Goal: Task Accomplishment & Management: Manage account settings

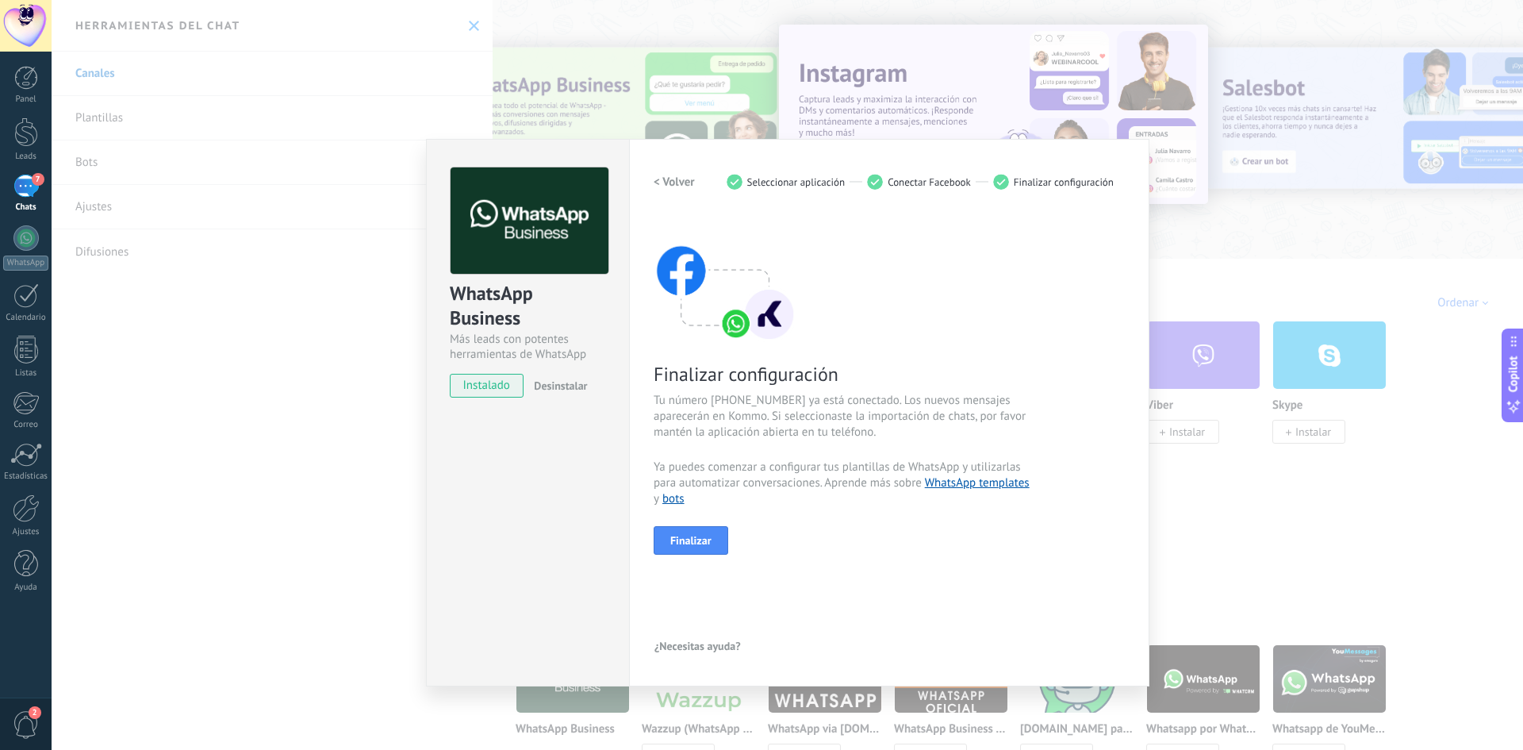
scroll to position [24, 0]
click at [1255, 248] on div "WhatsApp Business Más leads con potentes herramientas de WhatsApp instalado Des…" at bounding box center [787, 375] width 1471 height 750
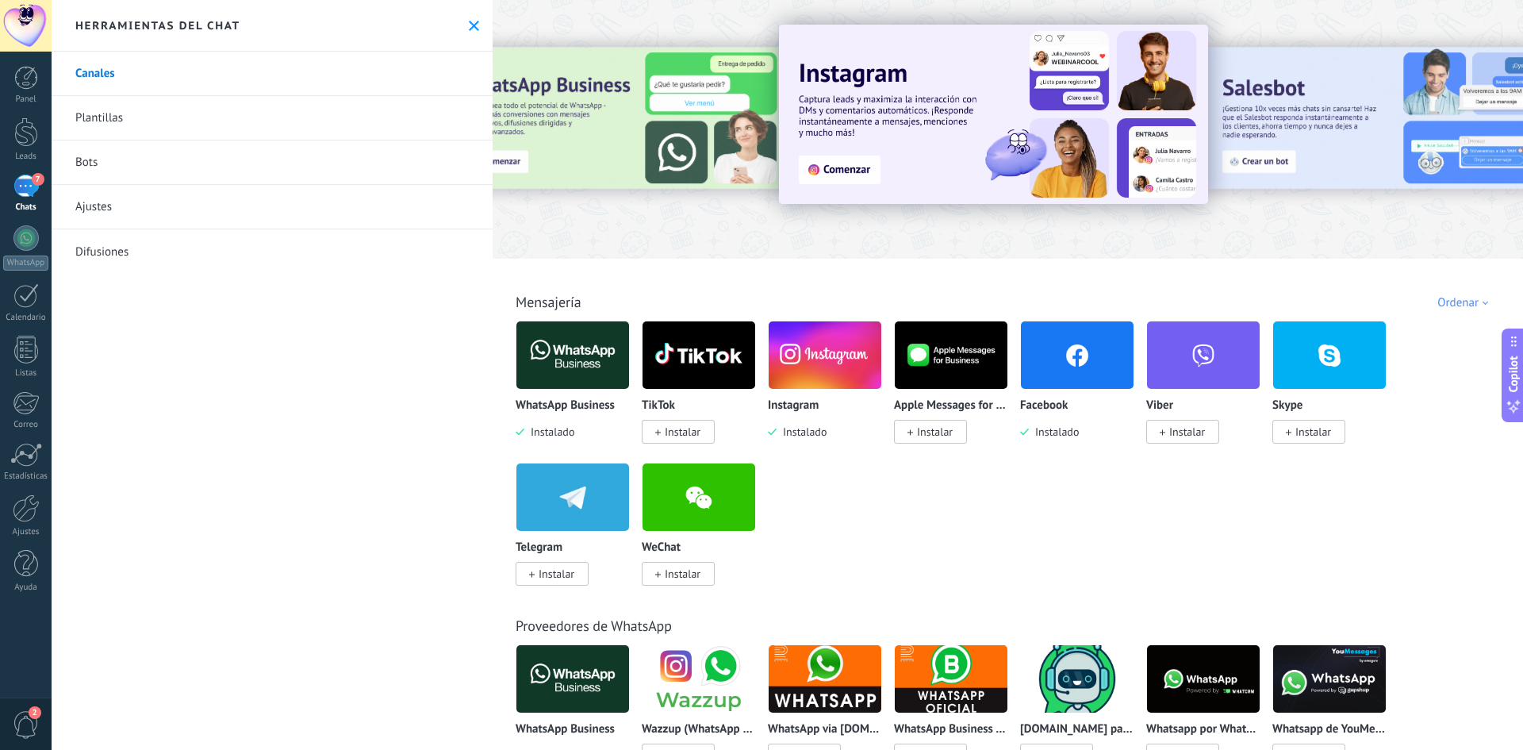
click at [467, 32] on button at bounding box center [473, 25] width 13 height 13
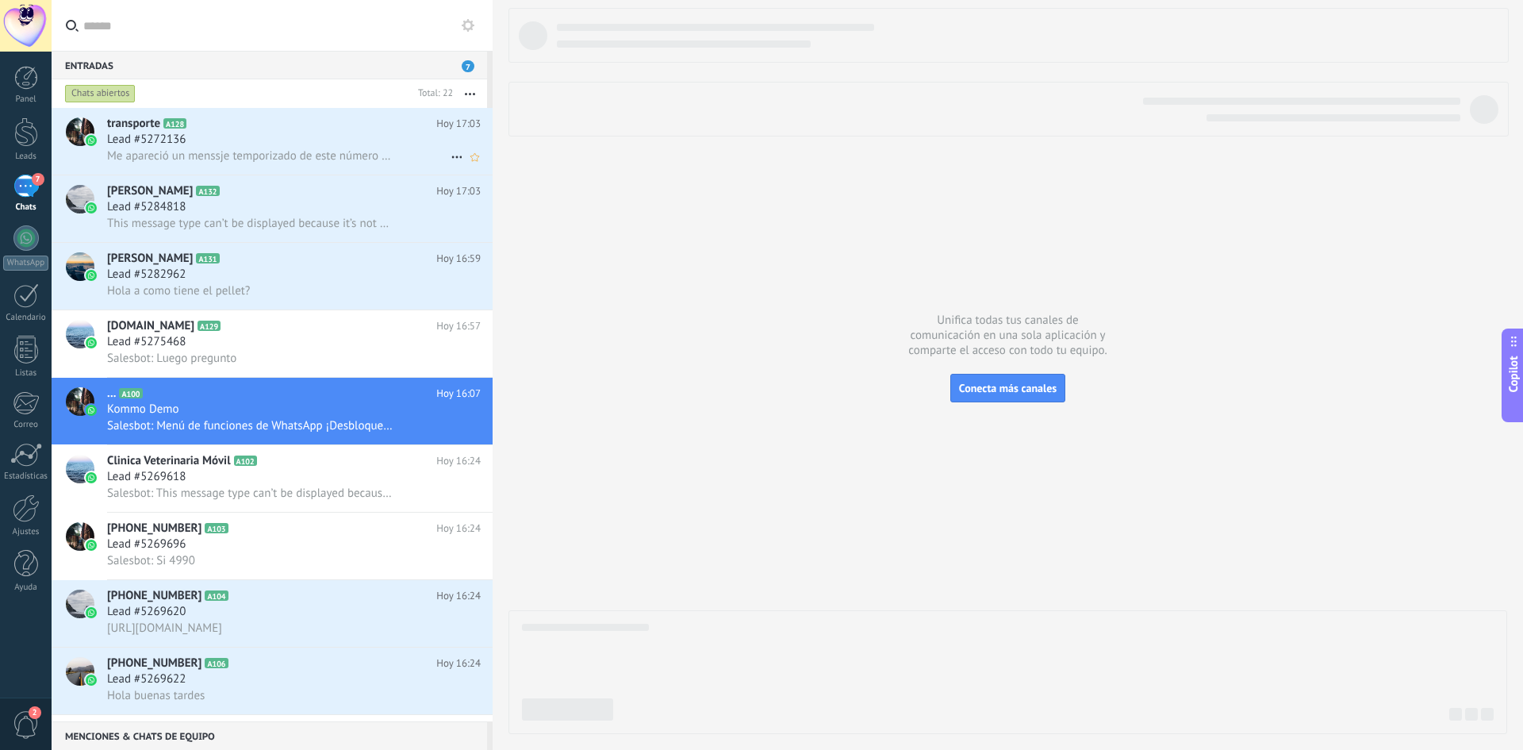
click at [312, 161] on span "Me apareció un menssje temporizado de este número buena tardes" at bounding box center [250, 155] width 286 height 15
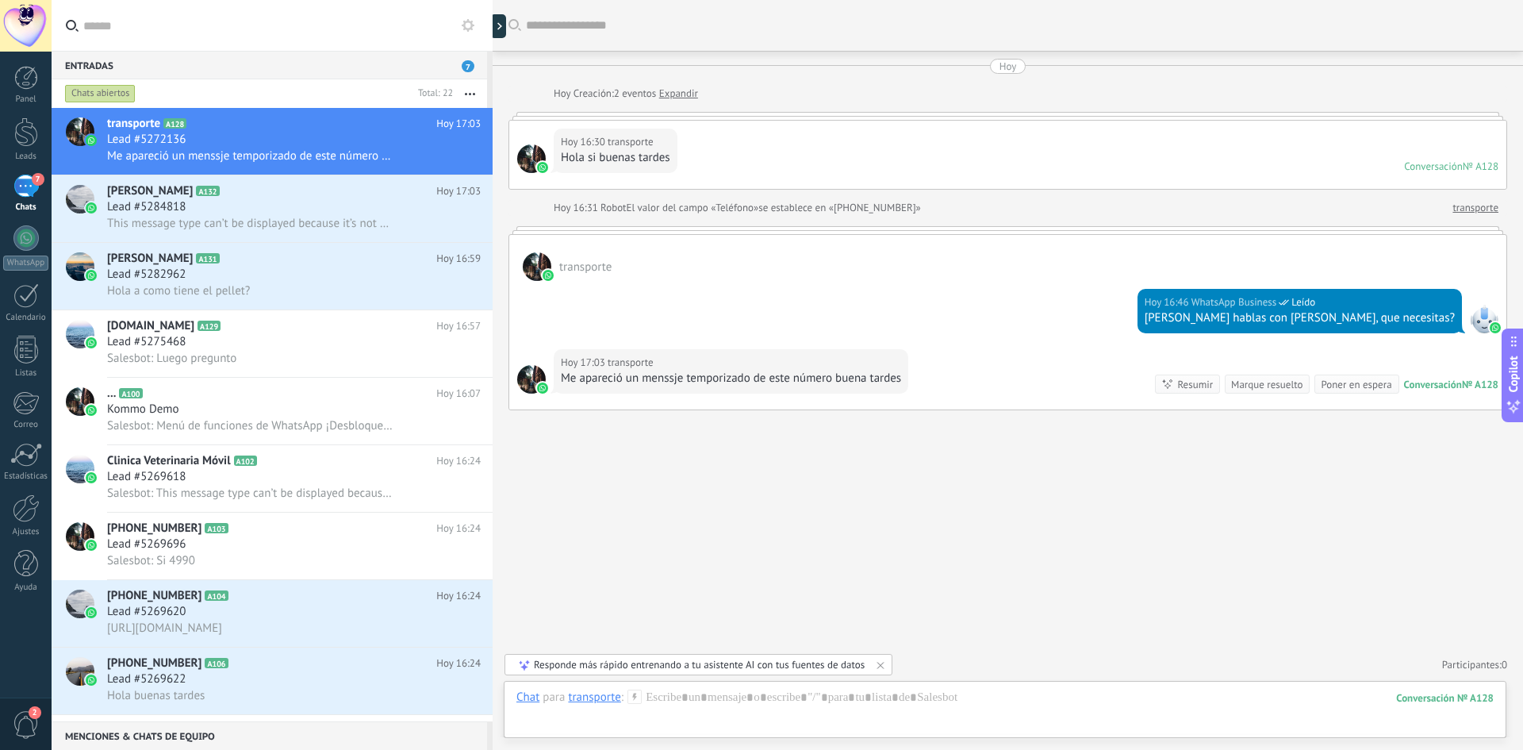
click at [466, 67] on span "7" at bounding box center [468, 66] width 13 height 12
click at [466, 90] on button "button" at bounding box center [470, 93] width 34 height 29
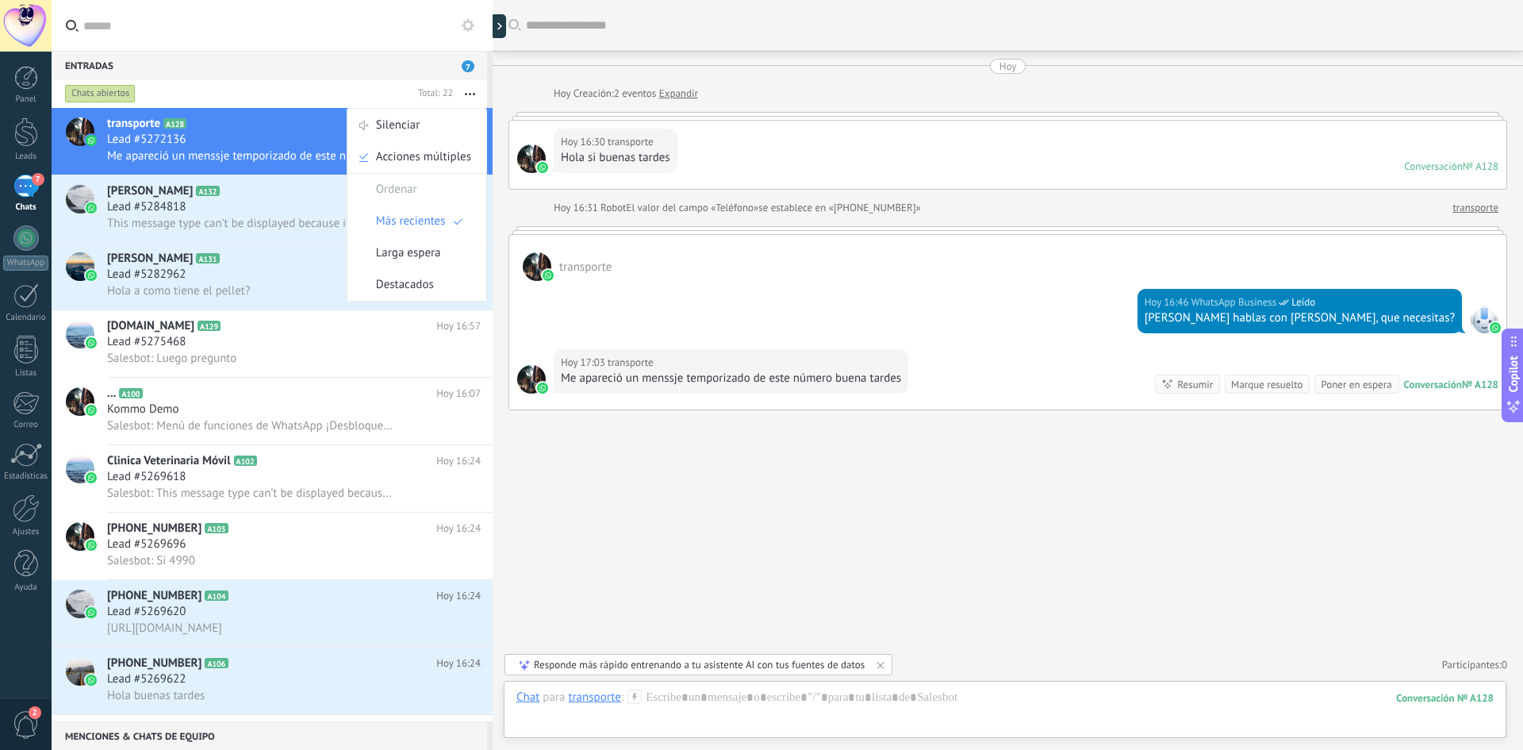
click at [466, 90] on button "button" at bounding box center [470, 93] width 34 height 29
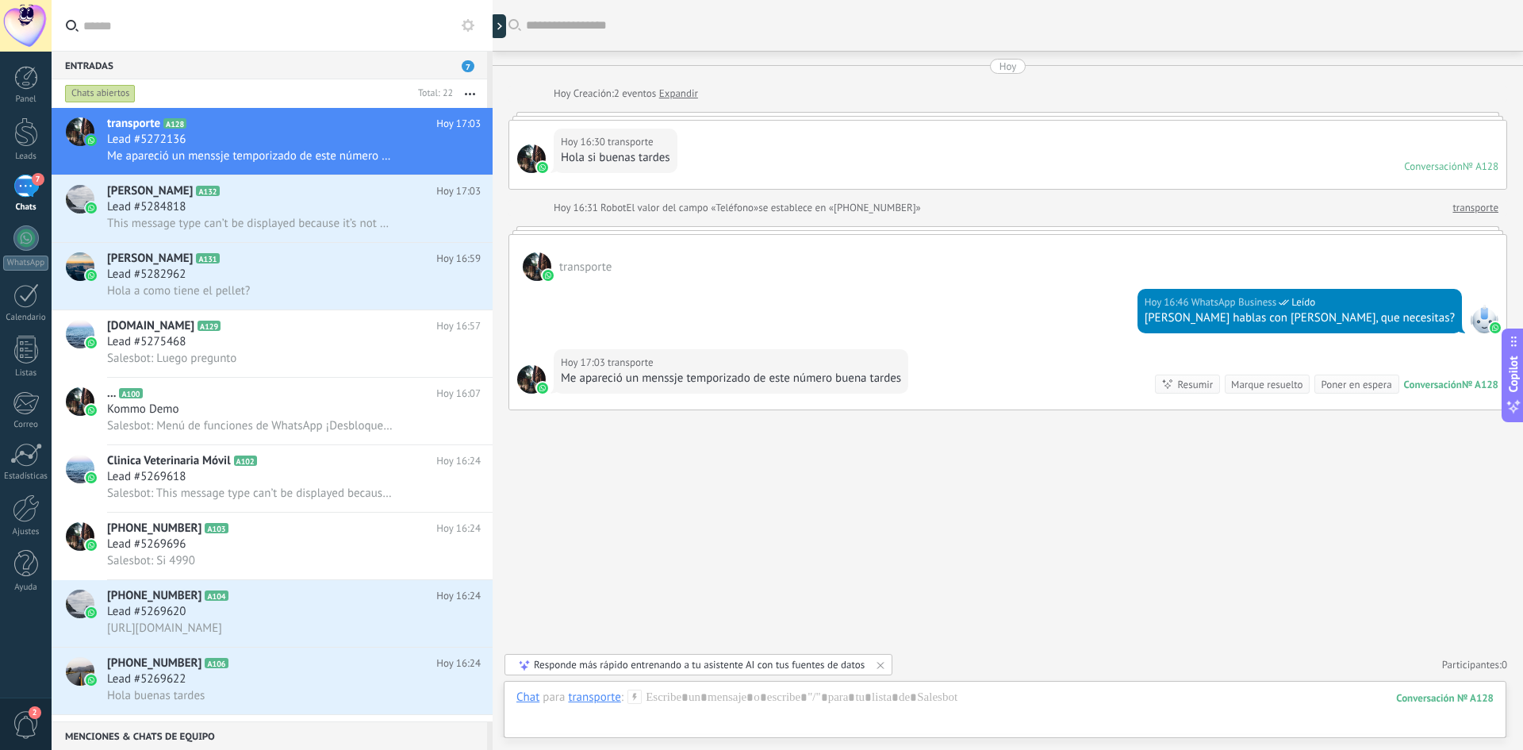
click at [25, 186] on div "7" at bounding box center [25, 185] width 25 height 23
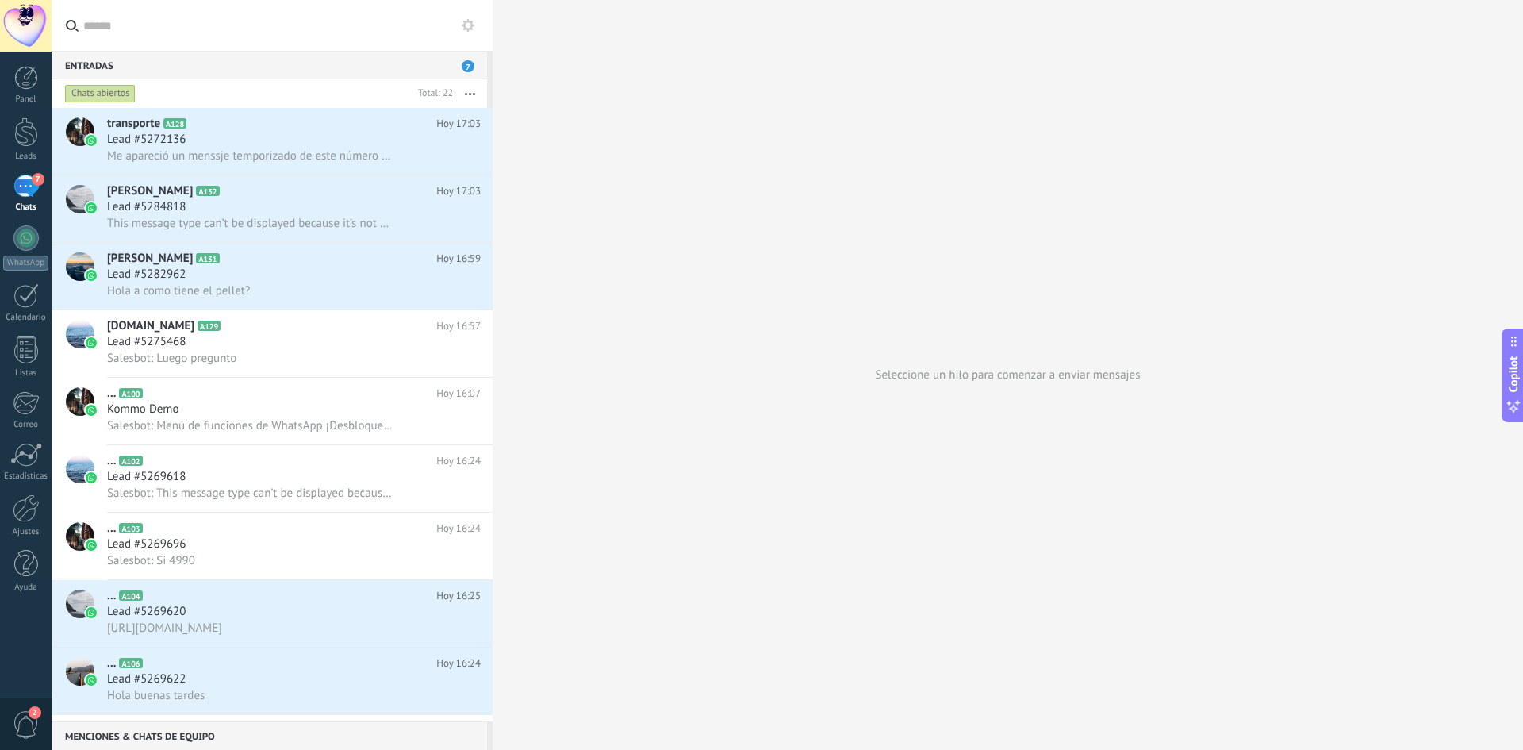
click at [28, 721] on span "2" at bounding box center [26, 725] width 27 height 28
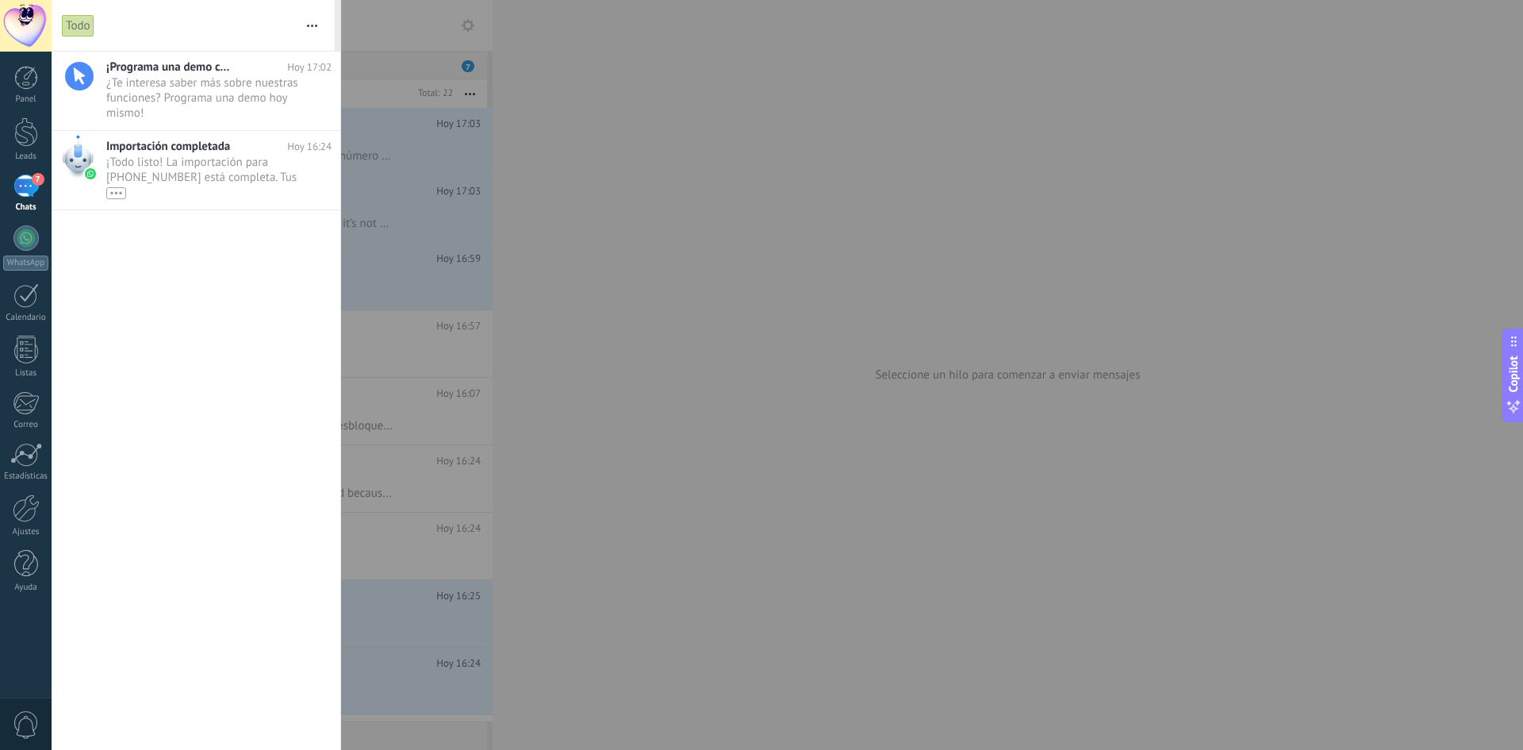
click at [28, 721] on span "0" at bounding box center [26, 725] width 27 height 28
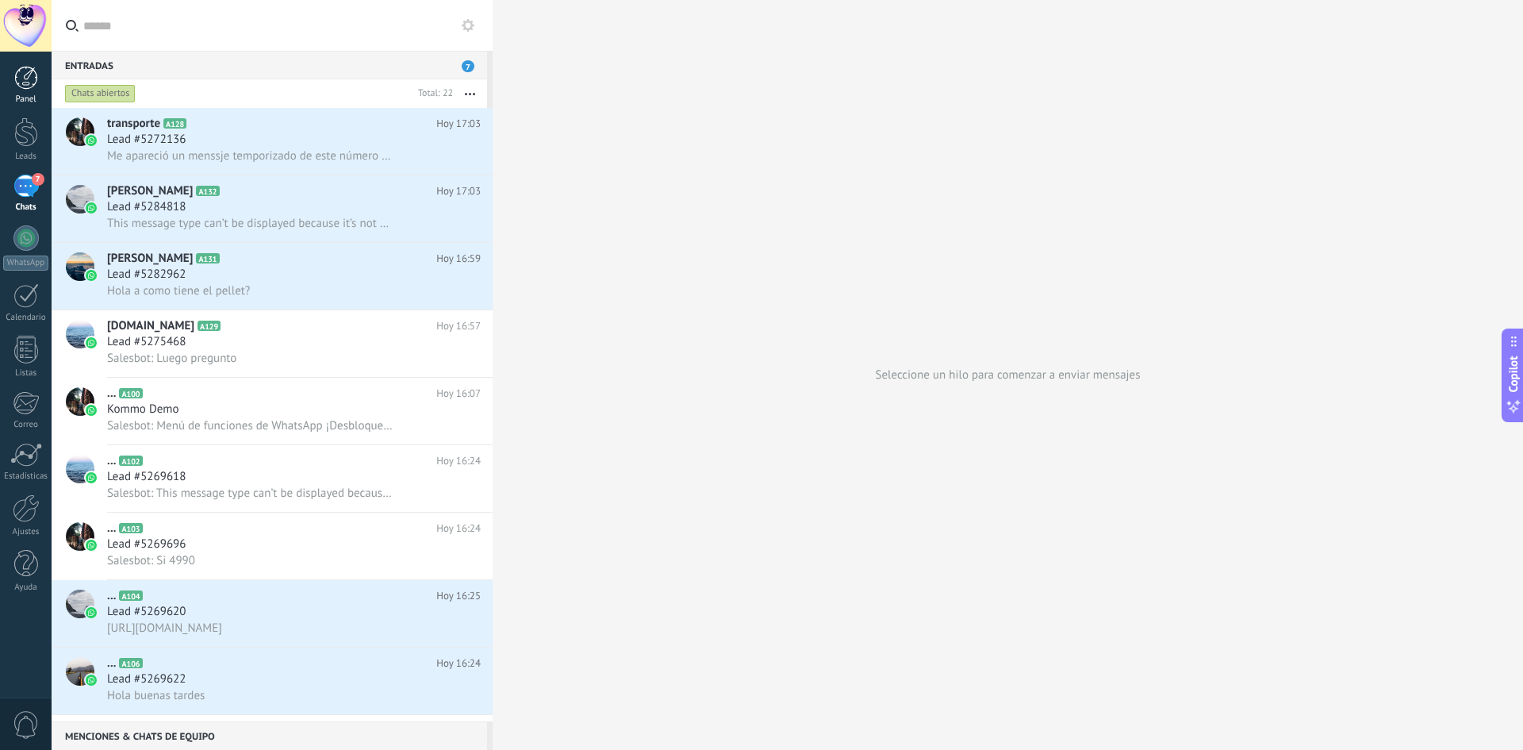
click at [20, 87] on div at bounding box center [26, 78] width 24 height 24
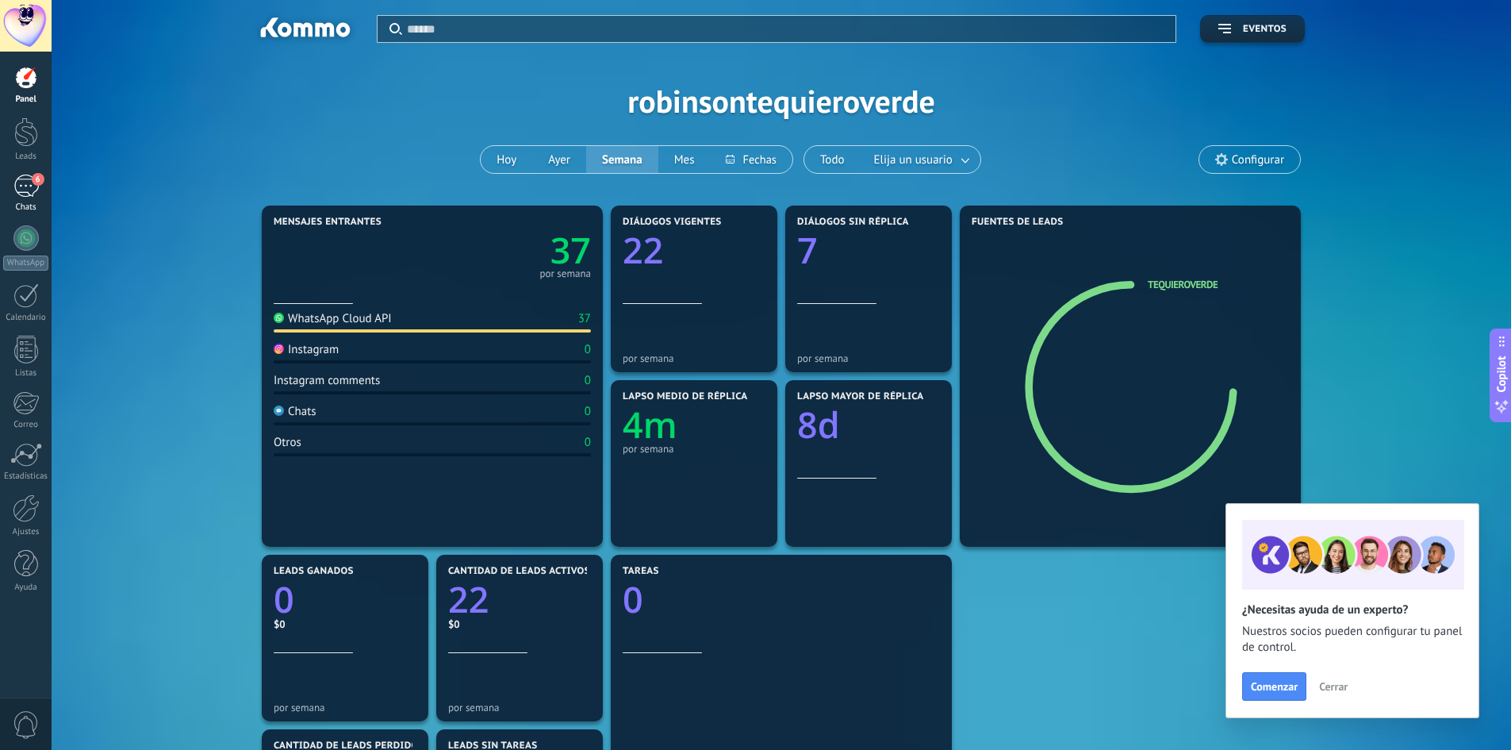
click at [43, 178] on span "6" at bounding box center [38, 179] width 13 height 13
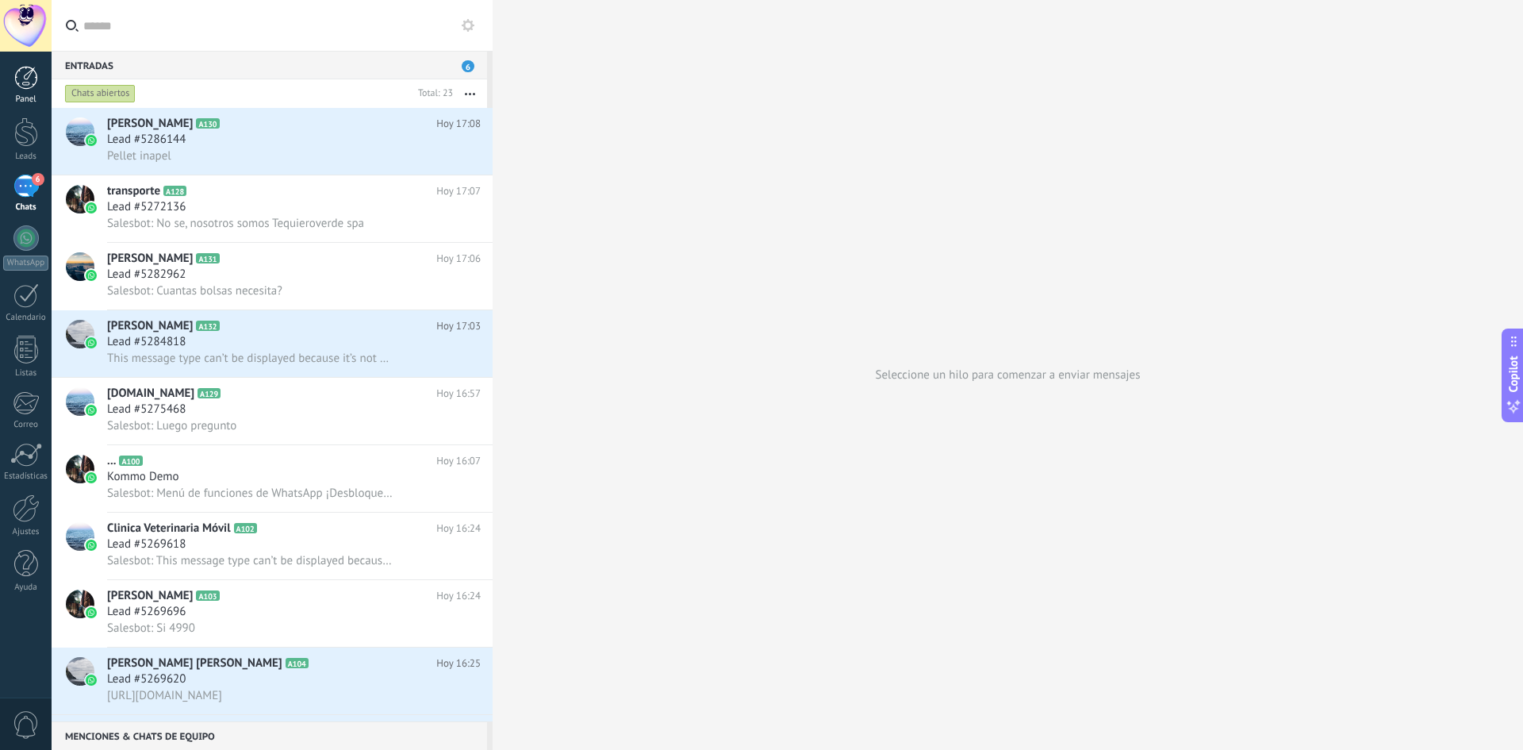
click at [31, 83] on div at bounding box center [26, 78] width 24 height 24
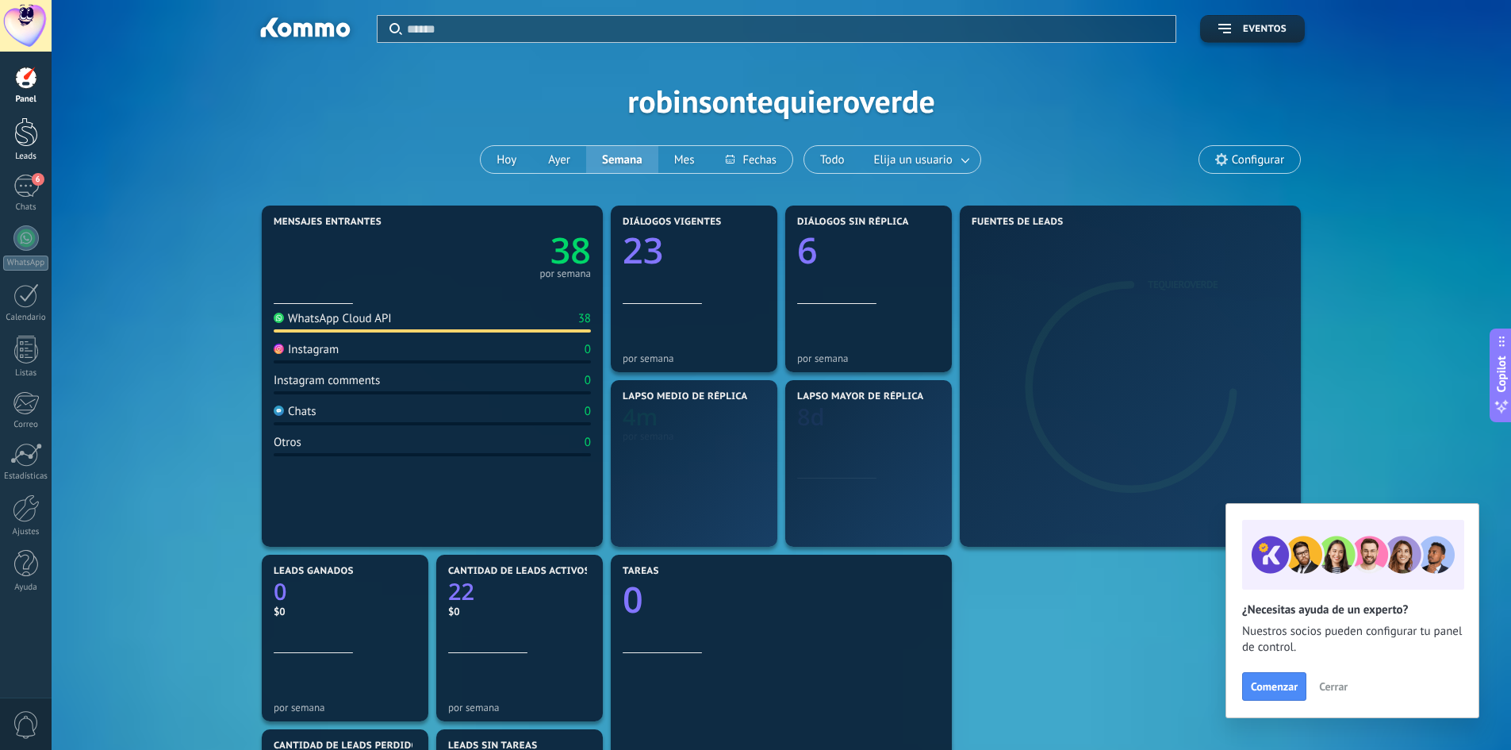
click at [19, 141] on div at bounding box center [26, 131] width 24 height 29
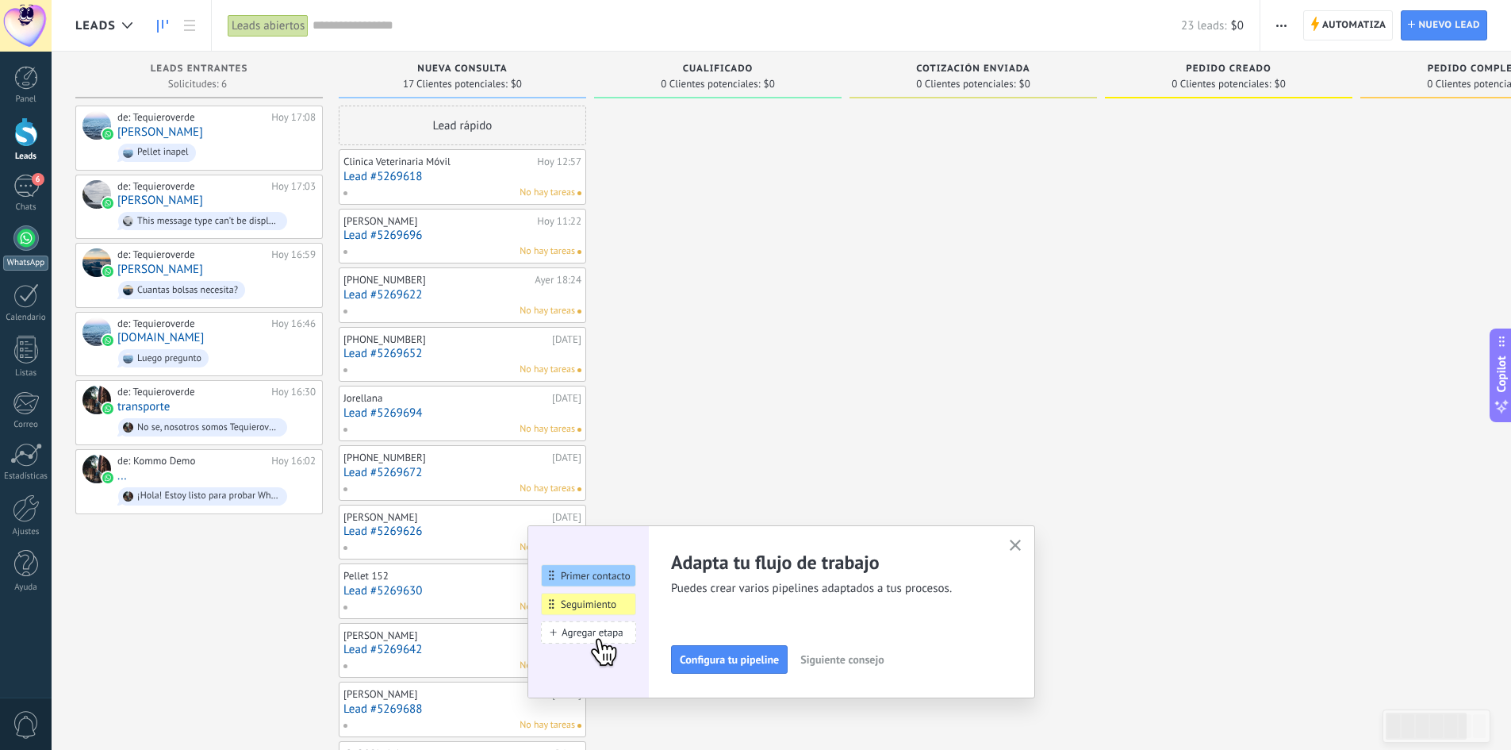
click at [25, 236] on div at bounding box center [25, 237] width 25 height 25
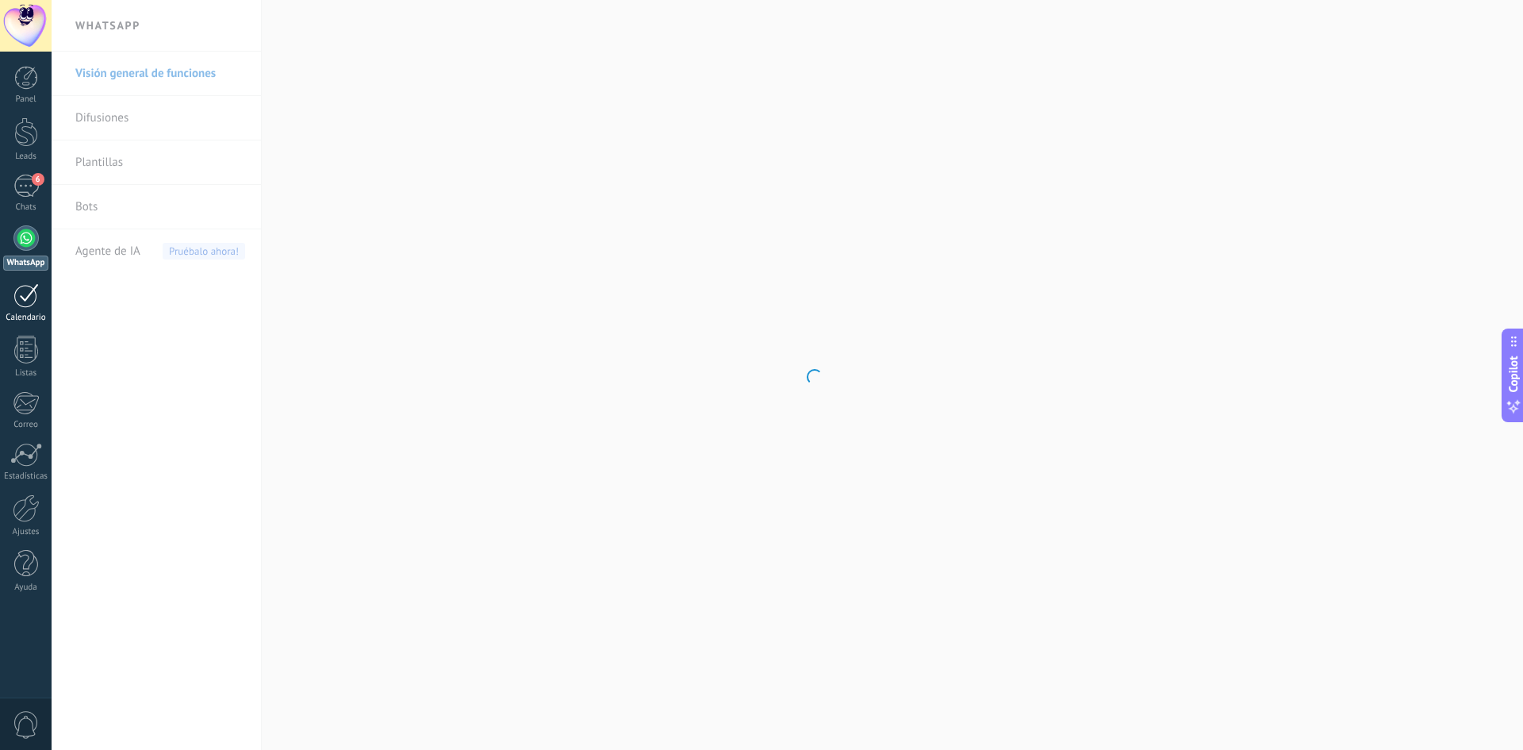
click at [20, 302] on div at bounding box center [25, 295] width 25 height 25
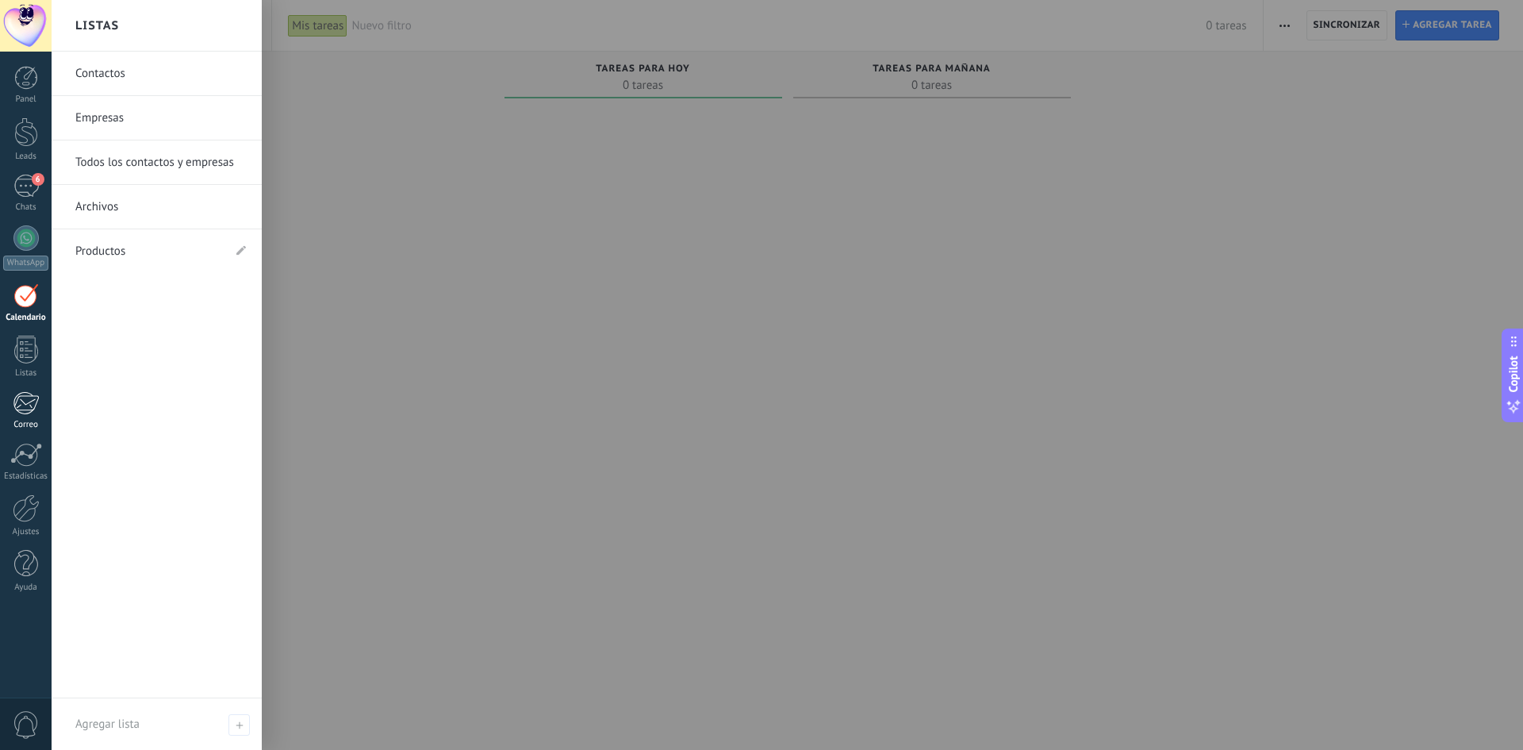
click at [17, 420] on div "Correo" at bounding box center [26, 425] width 46 height 10
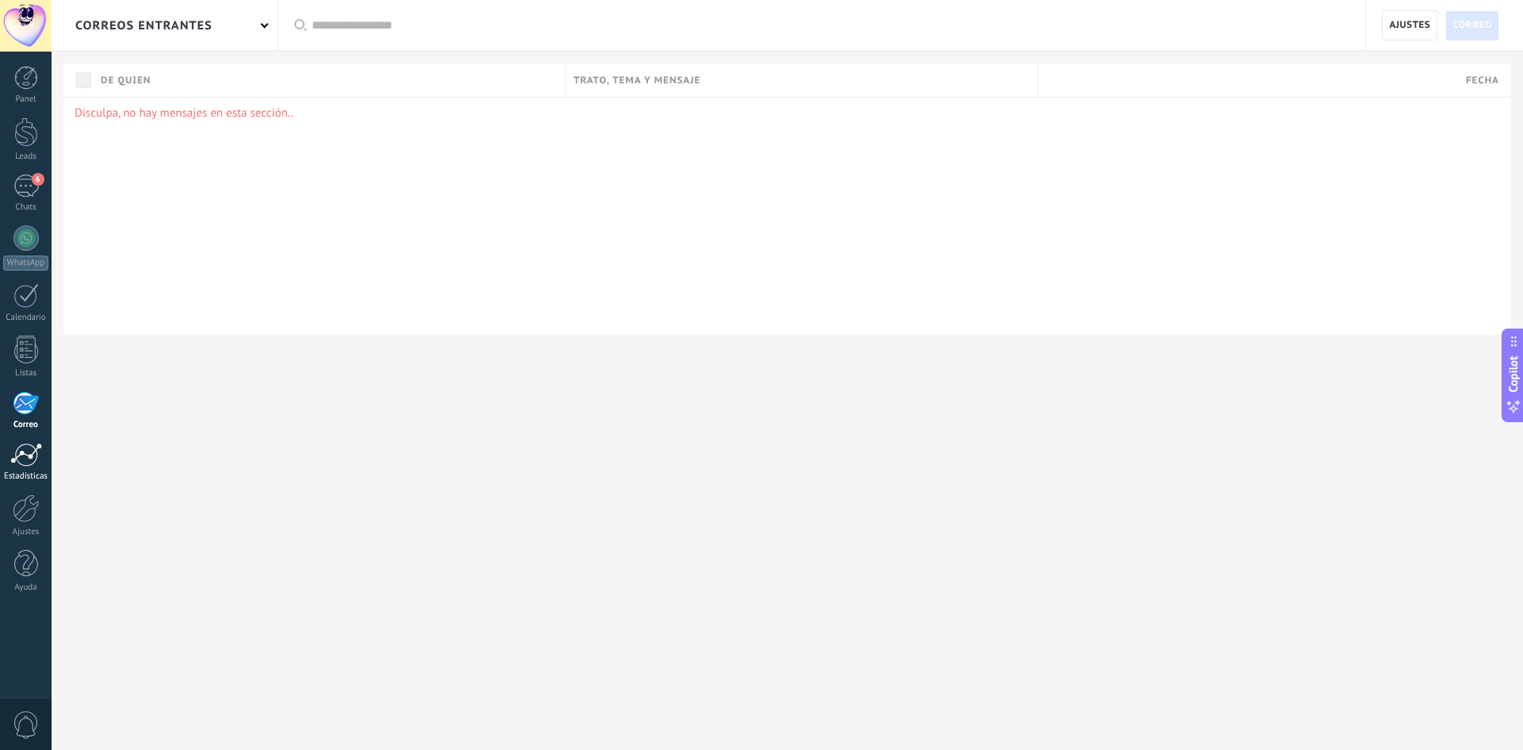
click at [2, 472] on link "Estadísticas" at bounding box center [26, 462] width 52 height 39
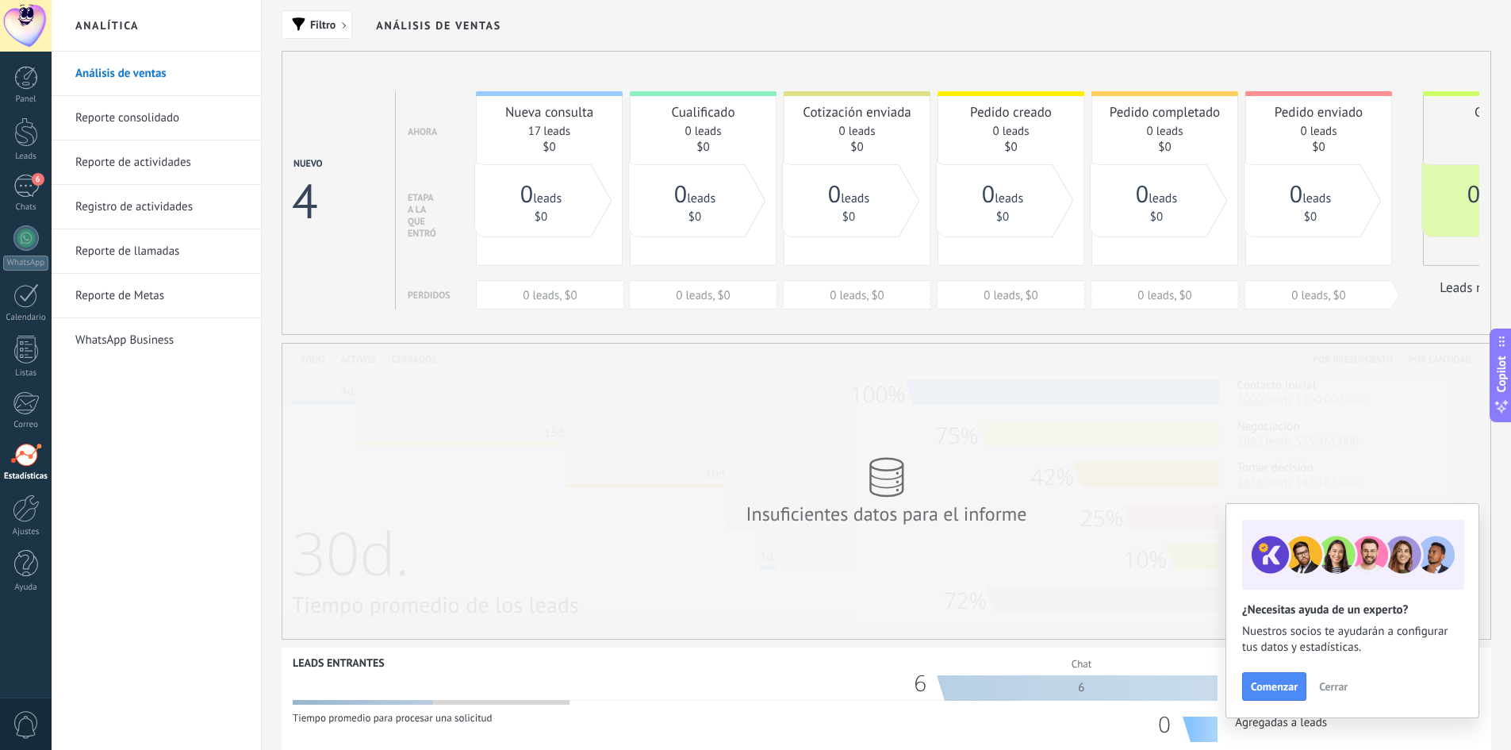
click at [24, 30] on div at bounding box center [26, 26] width 52 height 52
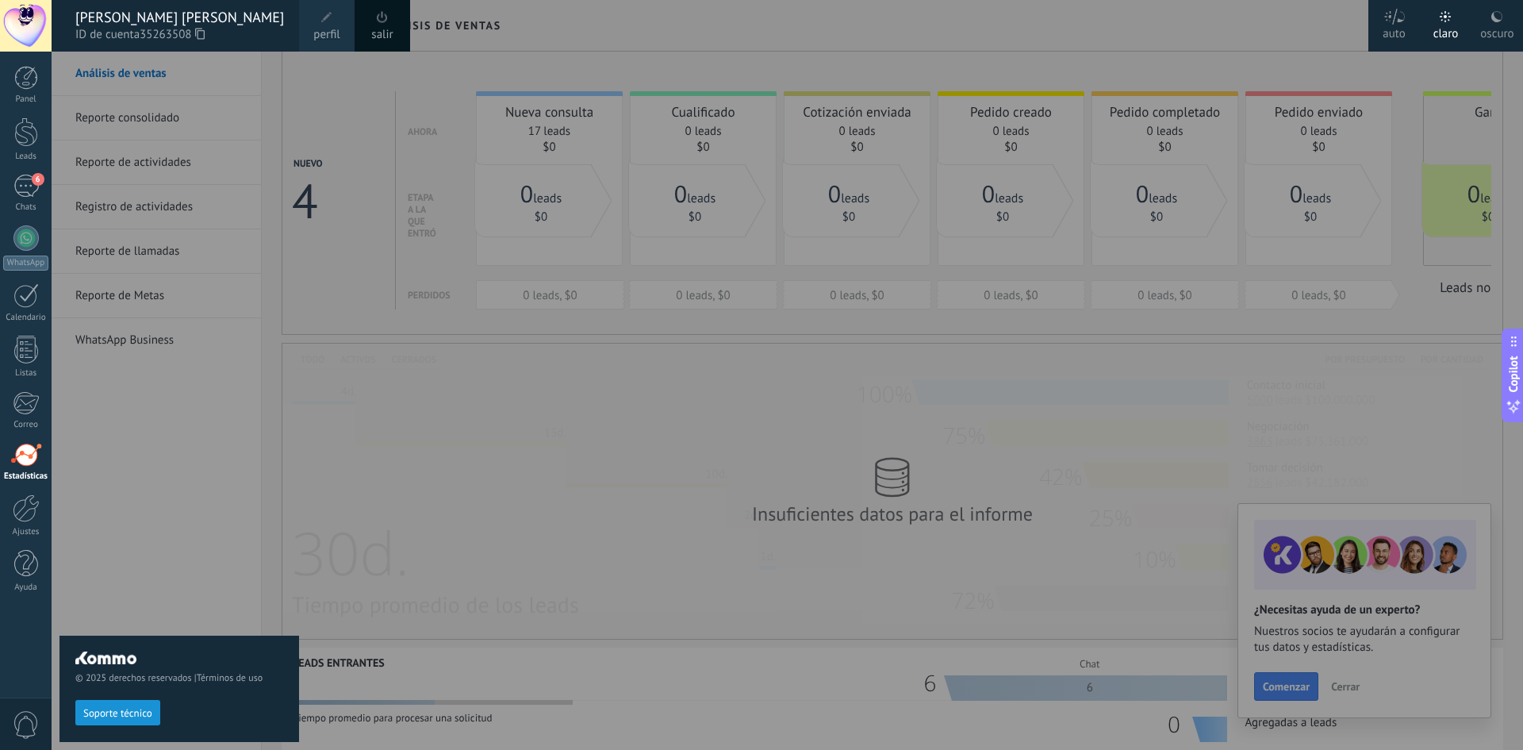
click at [250, 33] on span "ID de cuenta 35263508" at bounding box center [179, 34] width 208 height 17
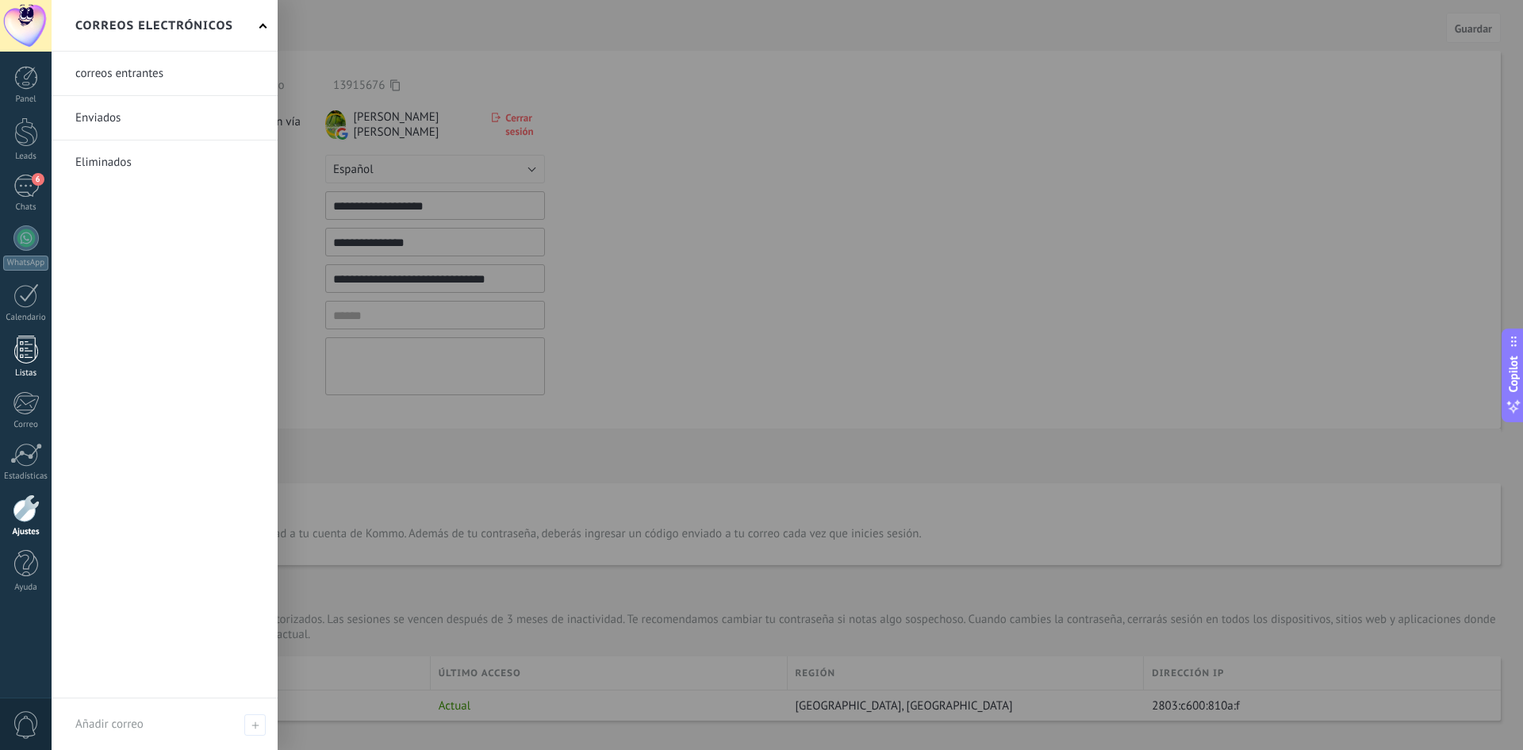
click at [15, 352] on div at bounding box center [26, 349] width 24 height 28
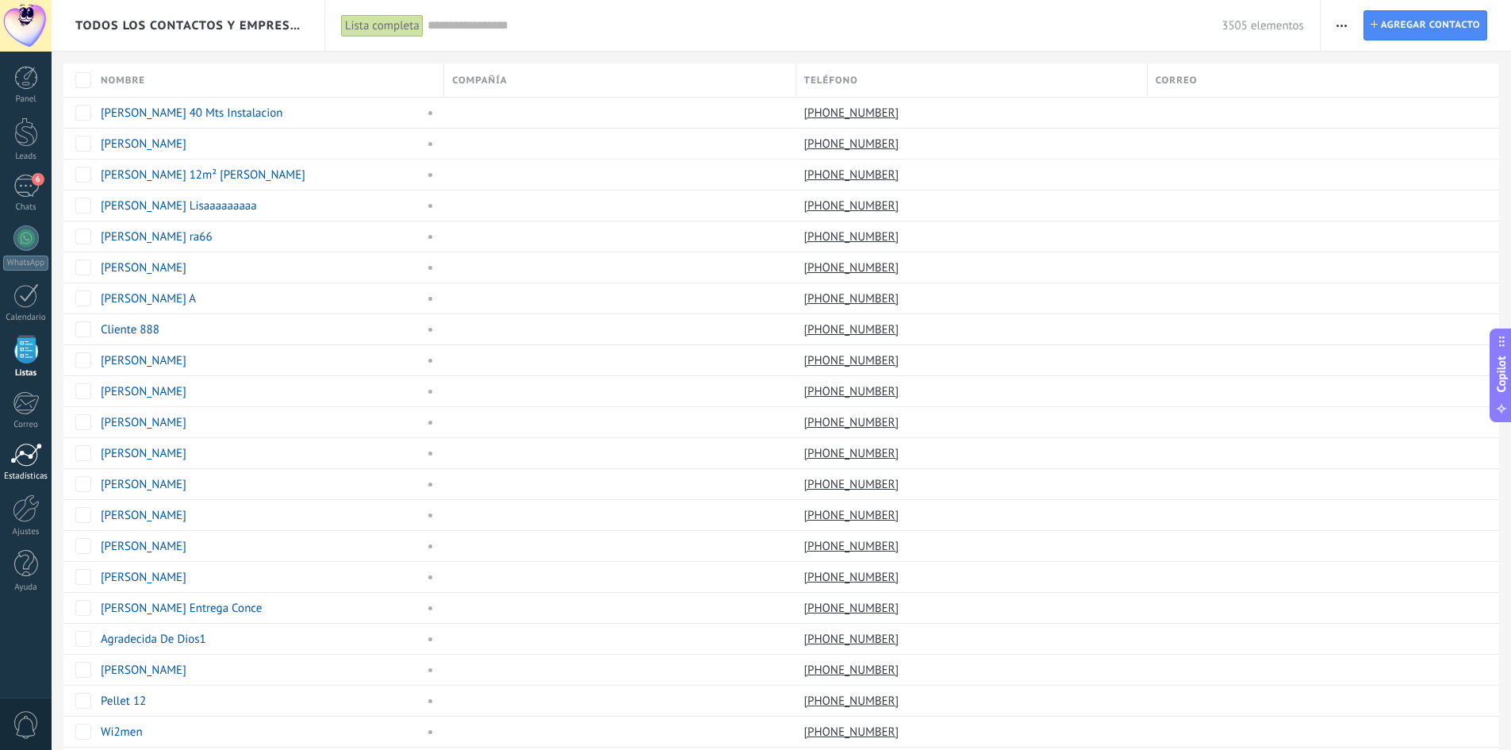
click at [19, 464] on div at bounding box center [26, 455] width 32 height 24
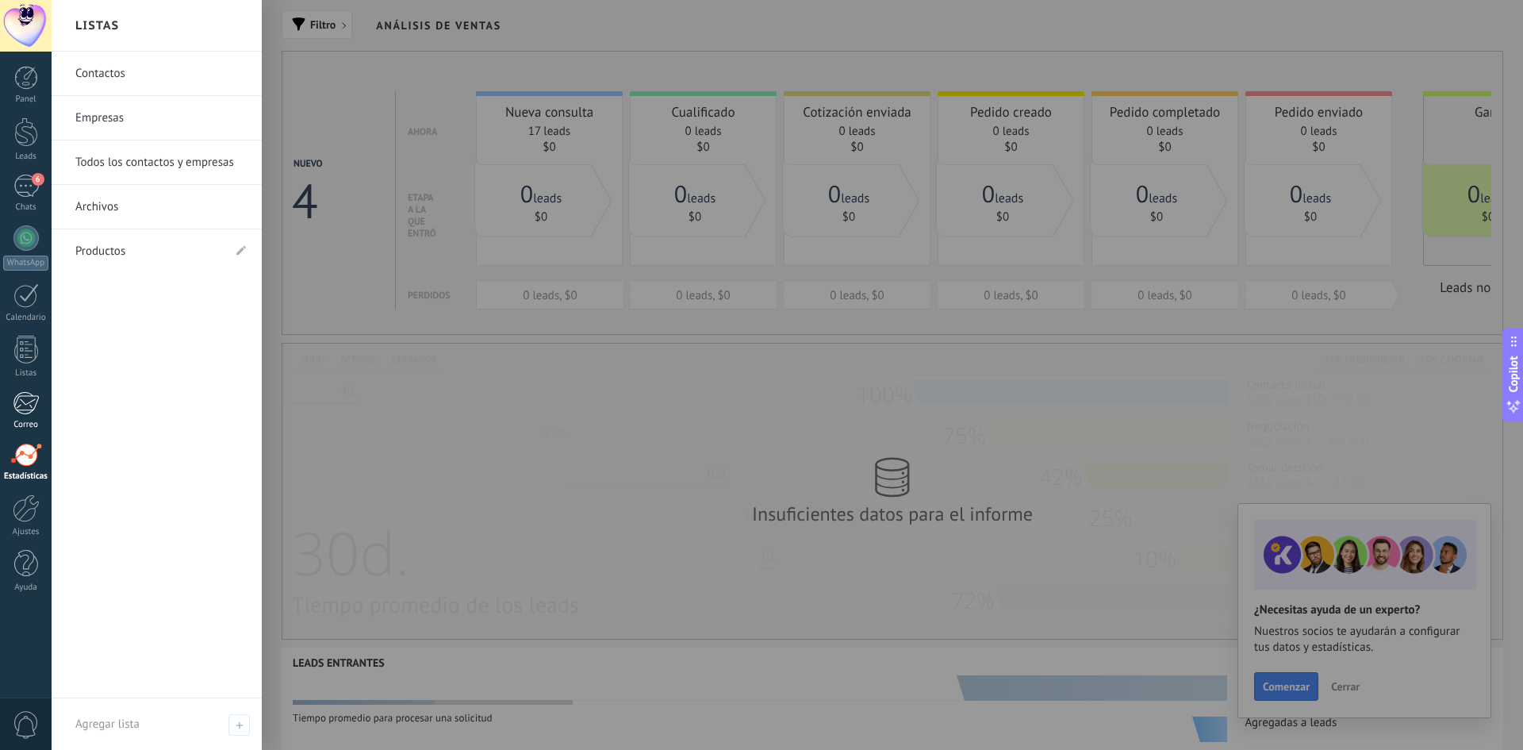
click at [20, 414] on div at bounding box center [26, 403] width 26 height 24
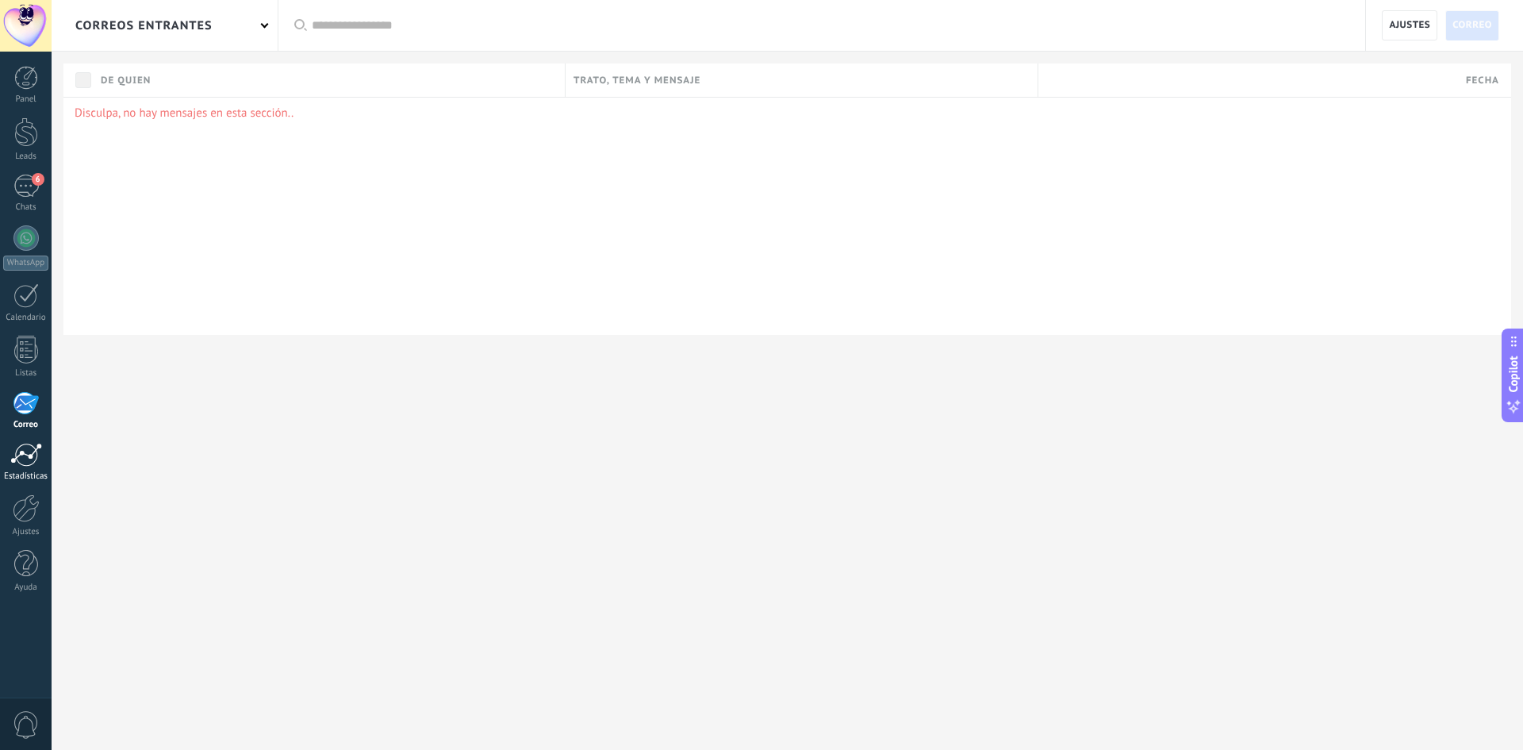
click at [25, 447] on div at bounding box center [26, 455] width 32 height 24
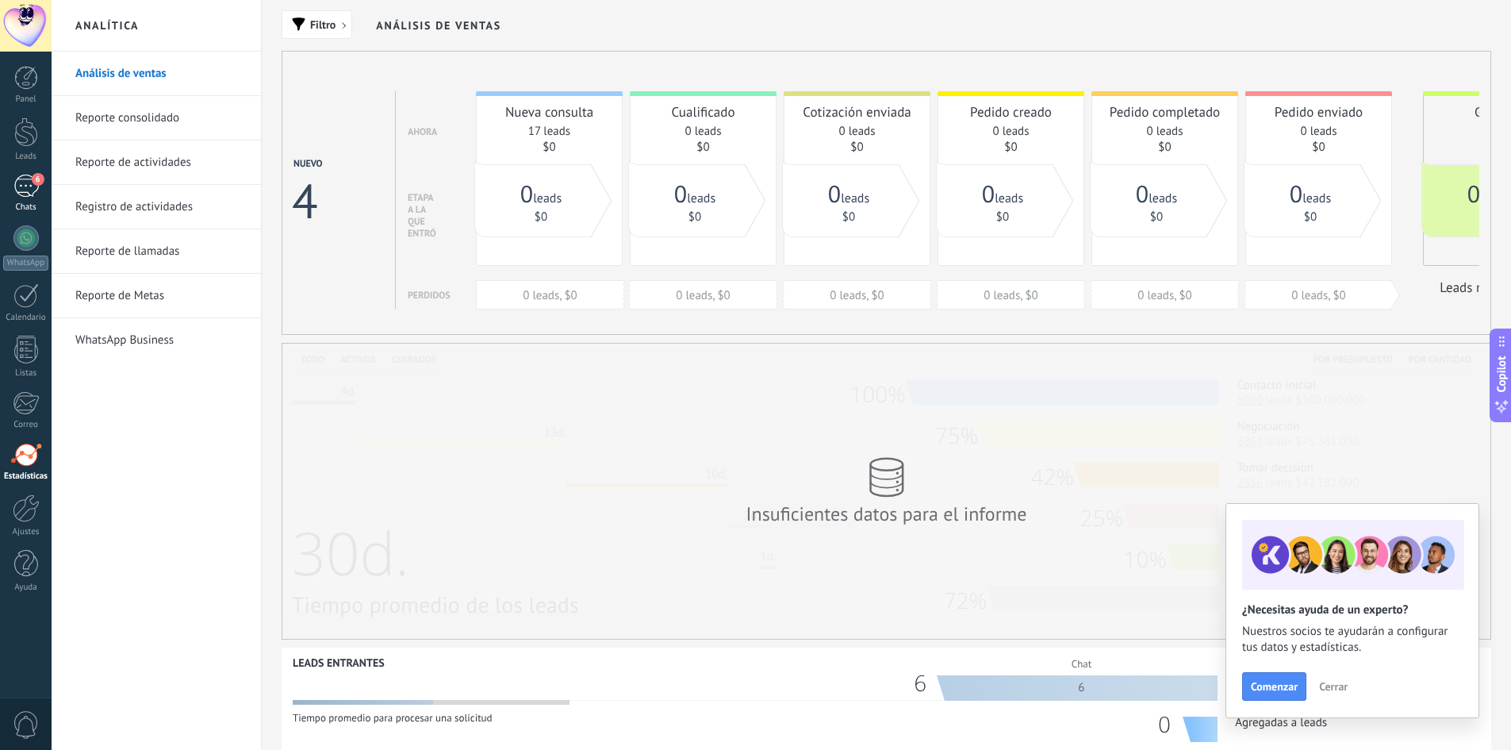
click at [29, 182] on div "6" at bounding box center [25, 185] width 25 height 23
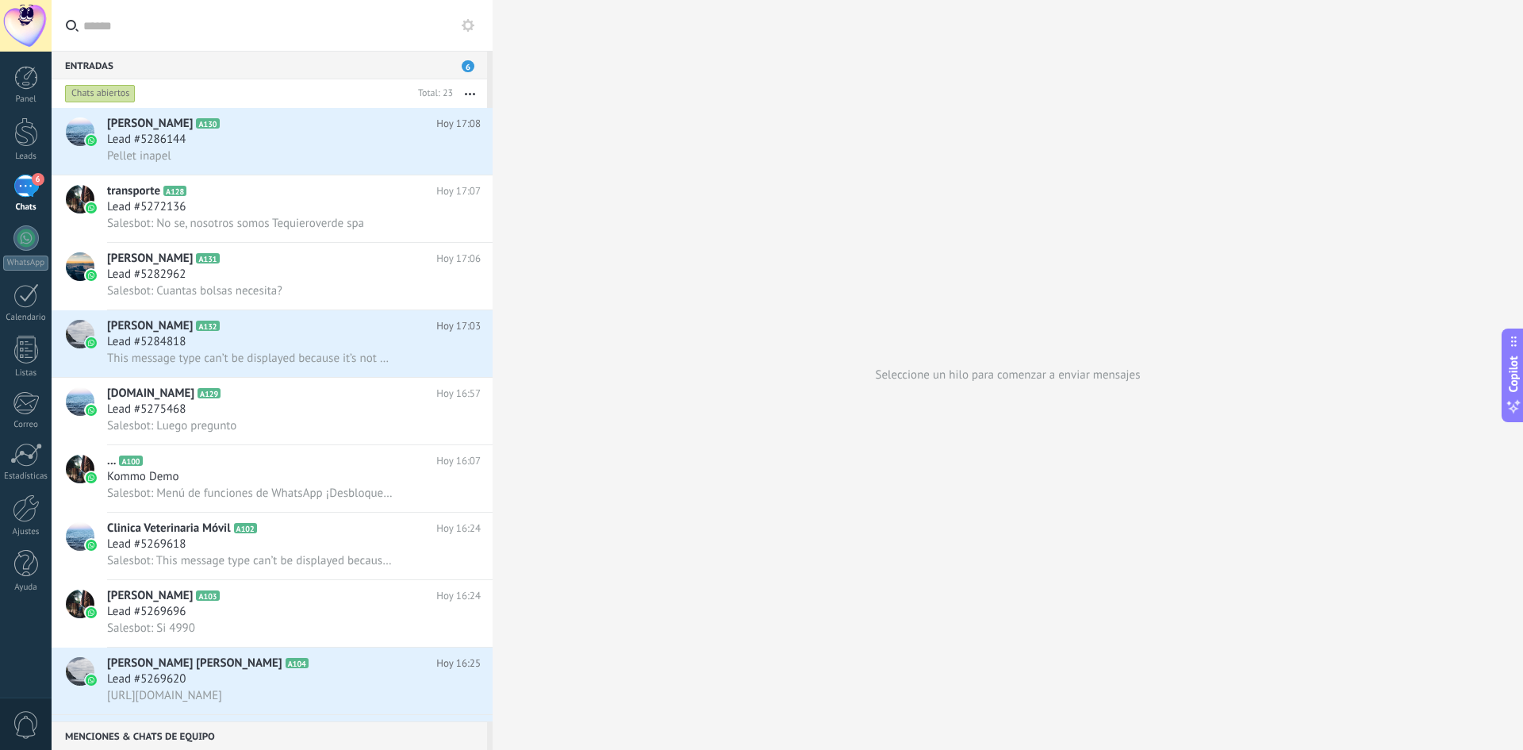
drag, startPoint x: 681, startPoint y: 132, endPoint x: 688, endPoint y: 139, distance: 9.6
click at [688, 139] on div "Seleccione un hilo para comenzar a enviar mensajes" at bounding box center [1008, 375] width 1030 height 750
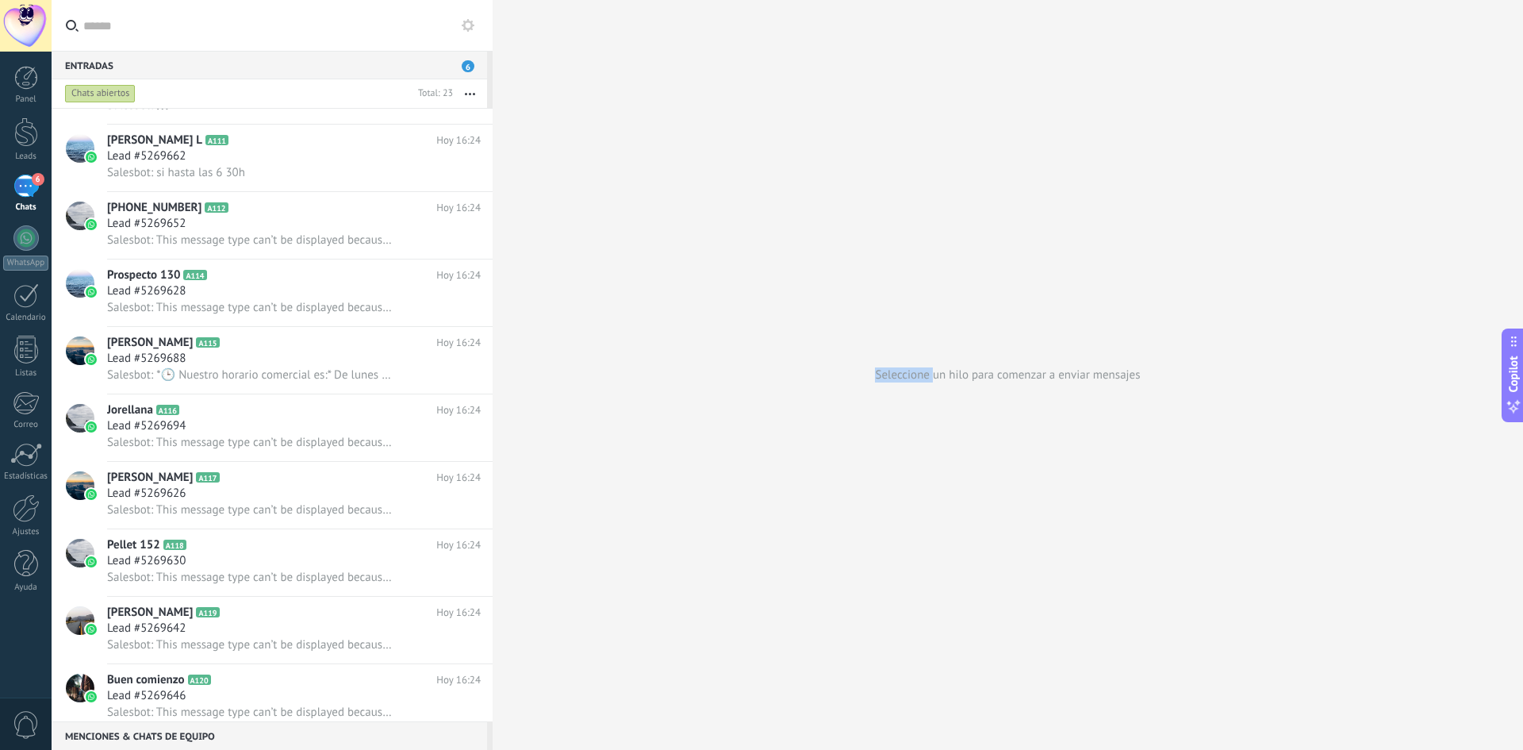
scroll to position [822, 0]
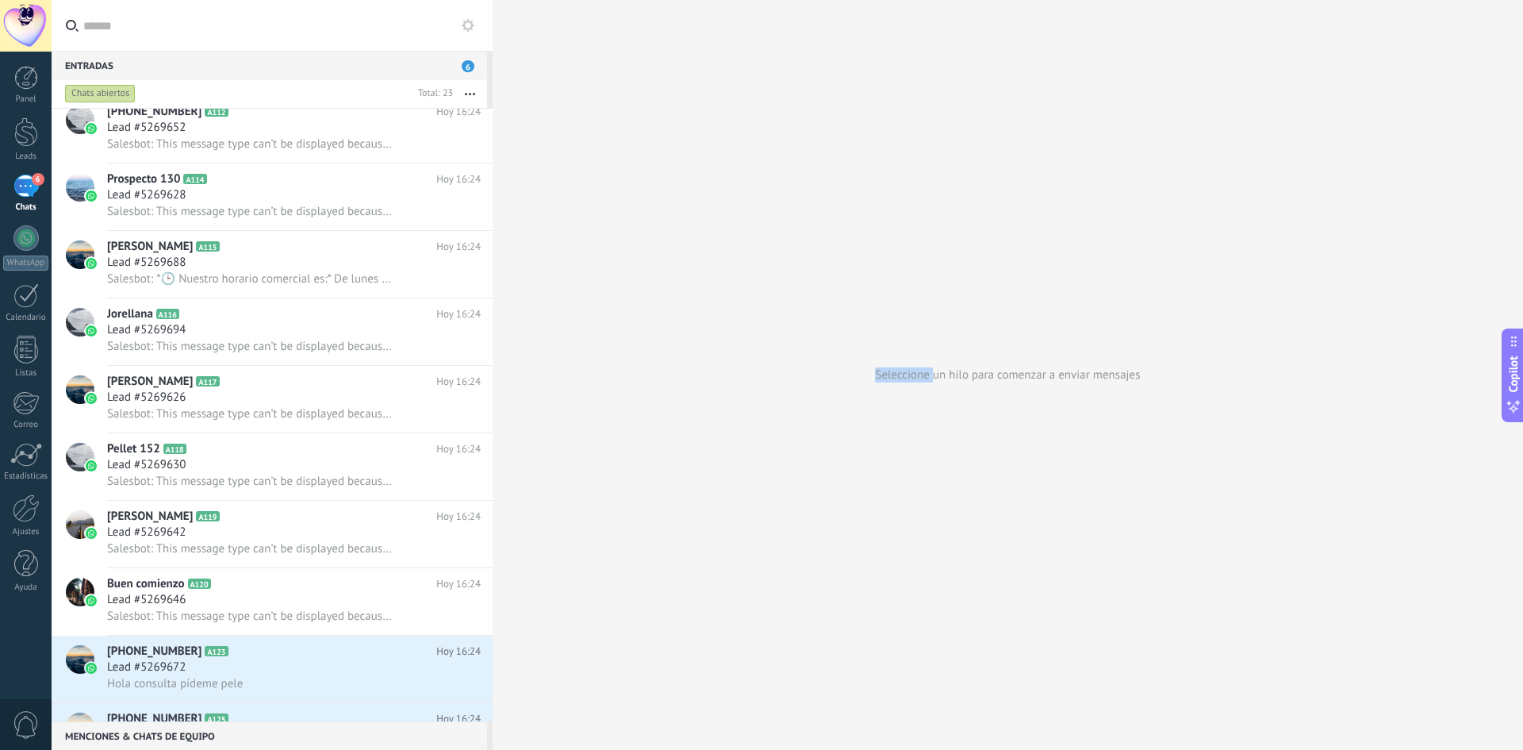
click at [470, 26] on icon at bounding box center [468, 25] width 13 height 13
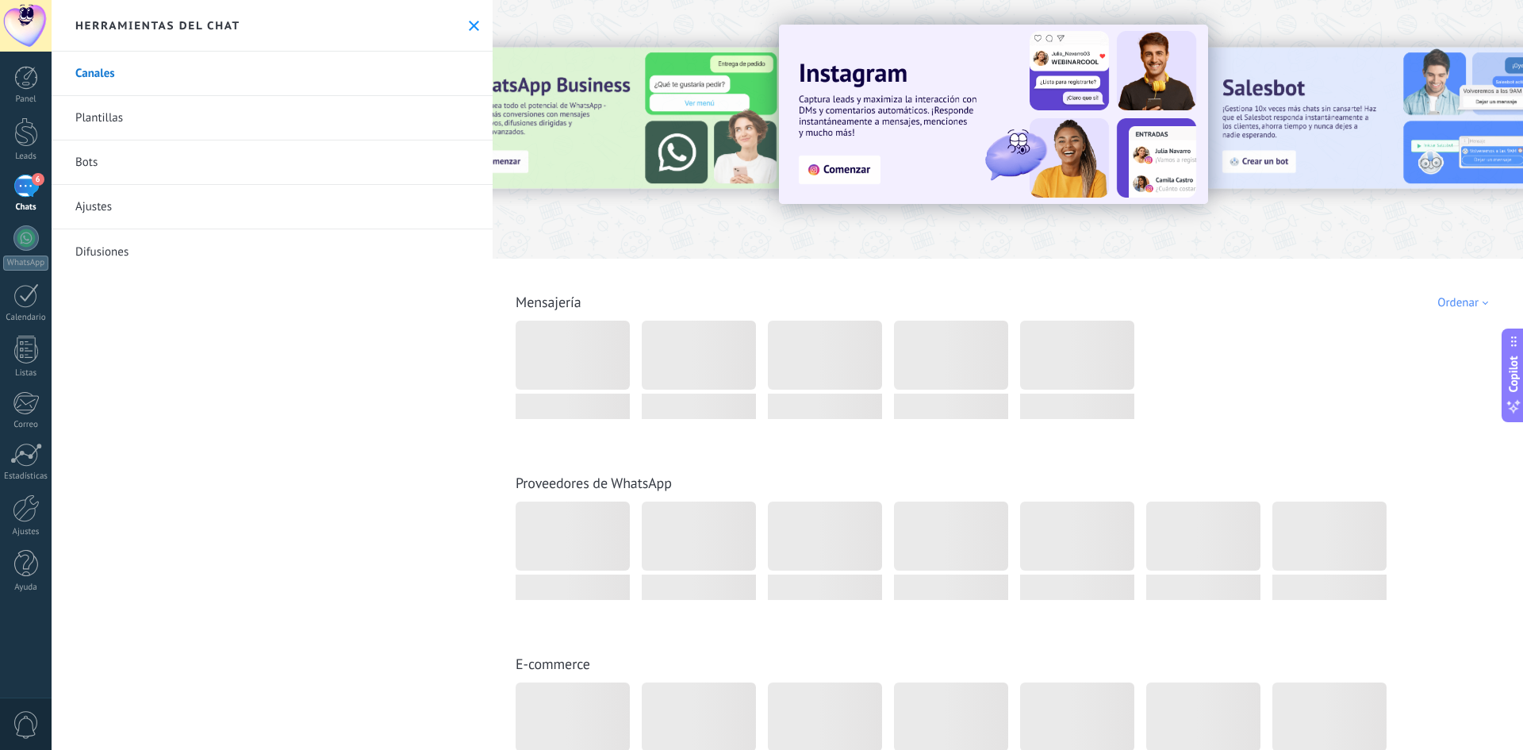
click at [164, 79] on link "Canales" at bounding box center [272, 74] width 441 height 44
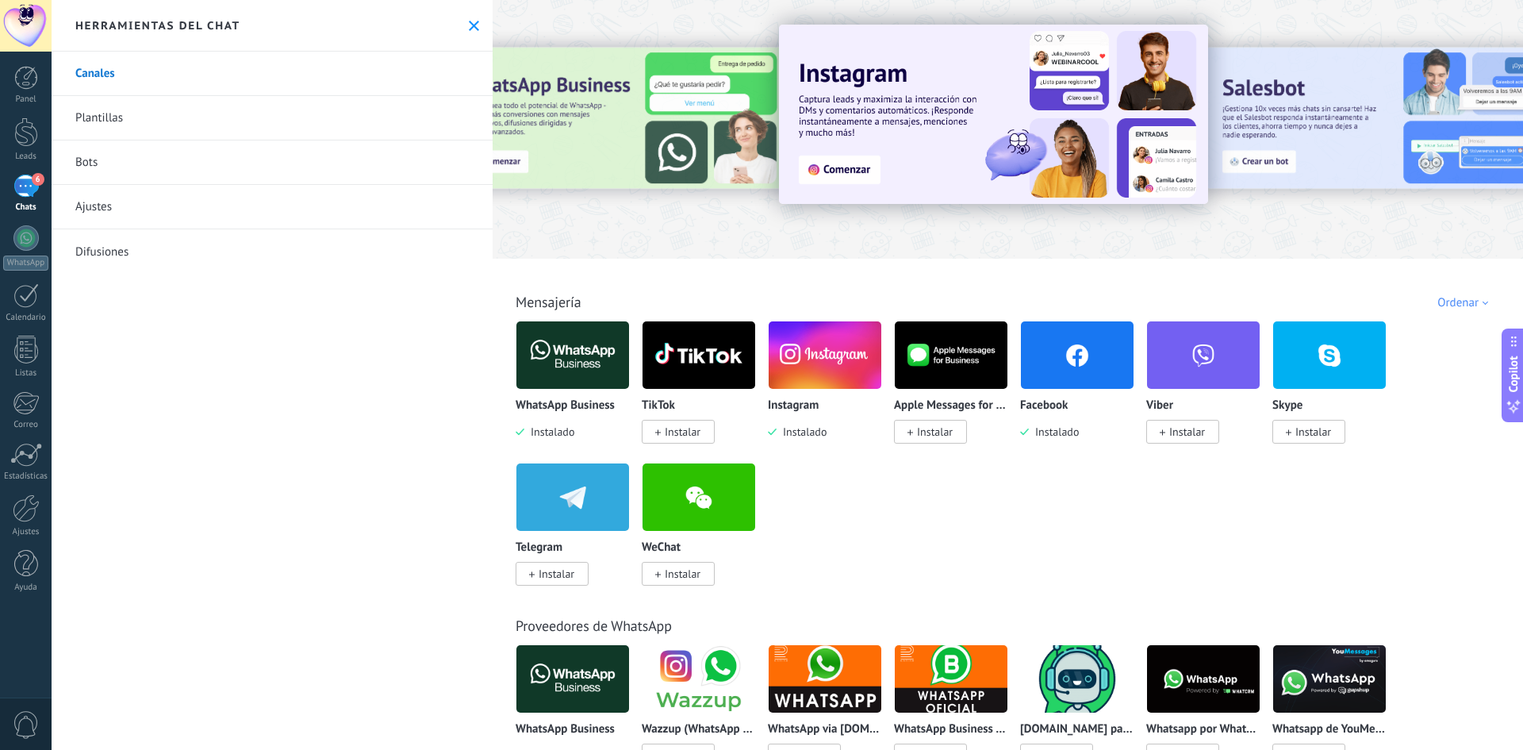
click at [834, 399] on div "Instagram" at bounding box center [825, 405] width 114 height 13
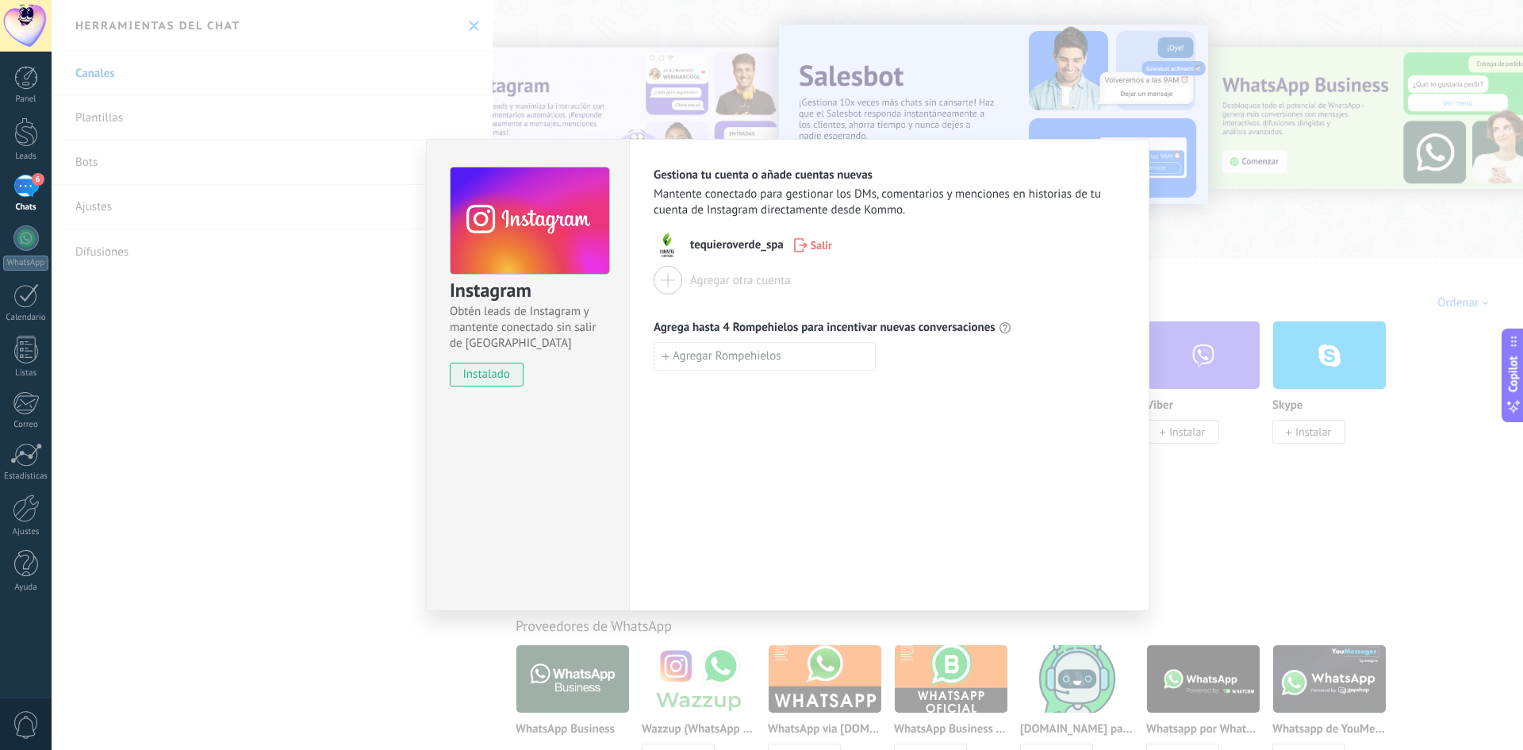
click at [675, 279] on div at bounding box center [668, 280] width 29 height 29
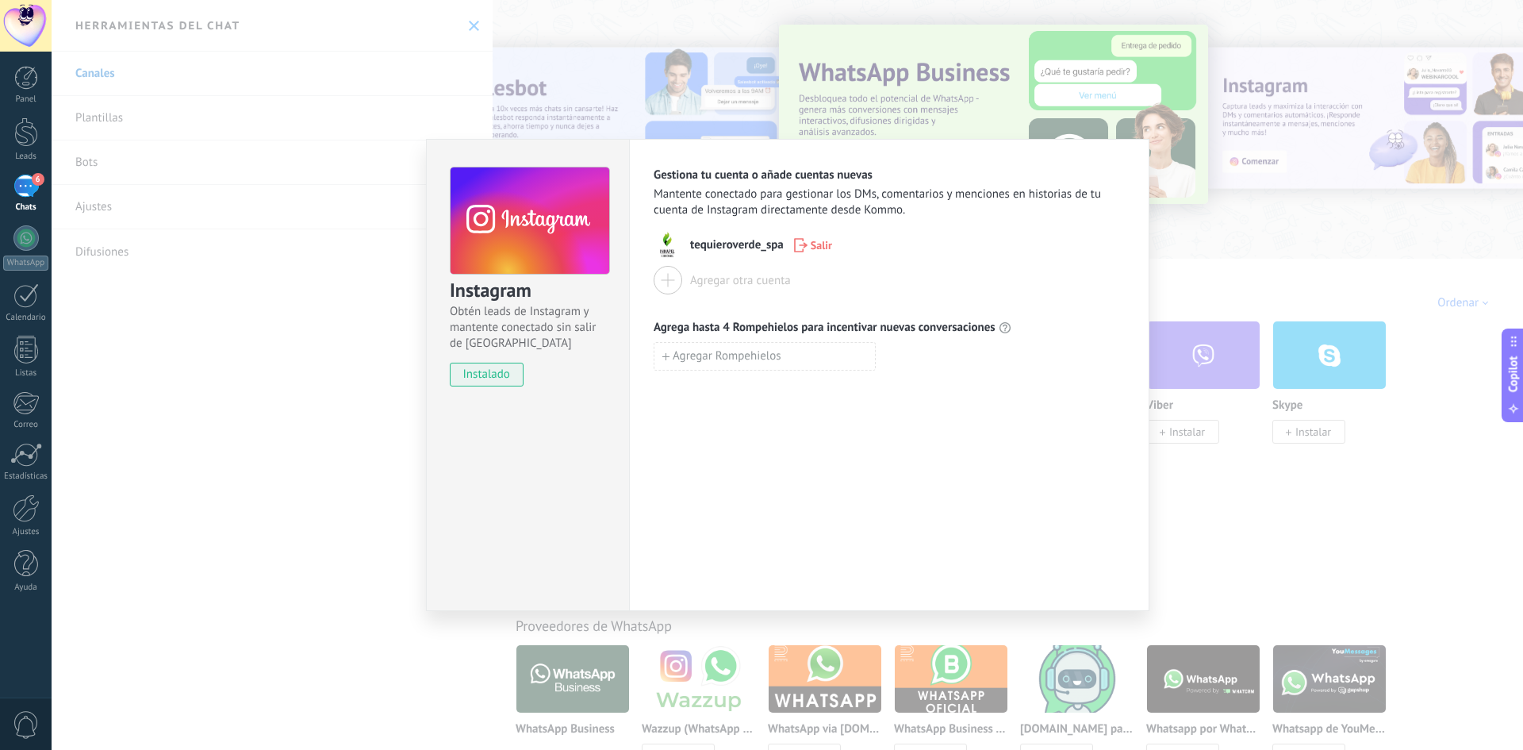
click at [306, 475] on div "Instagram Obtén leads de Instagram y mantente conectado sin salir de Kommo inst…" at bounding box center [787, 375] width 1471 height 750
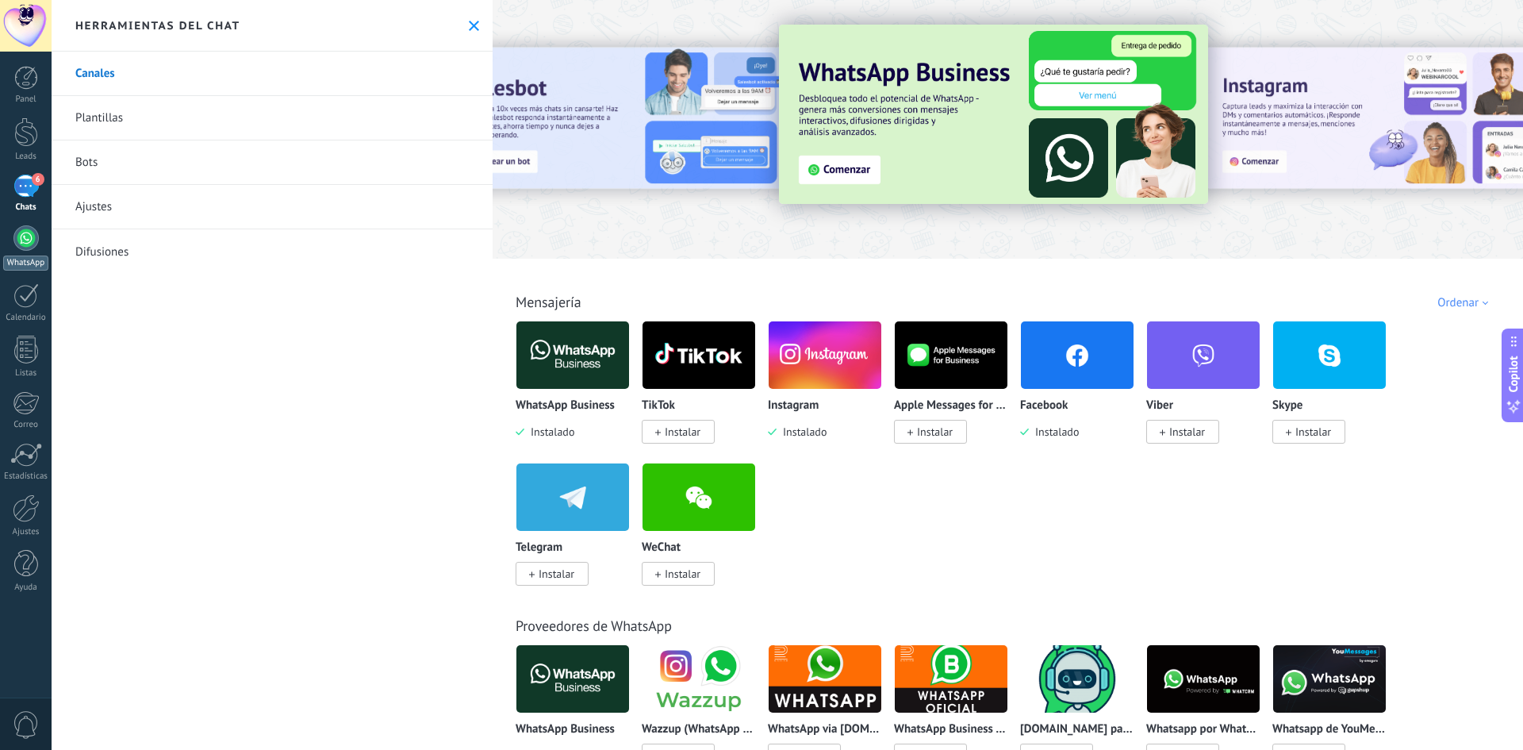
click at [20, 241] on div at bounding box center [25, 237] width 25 height 25
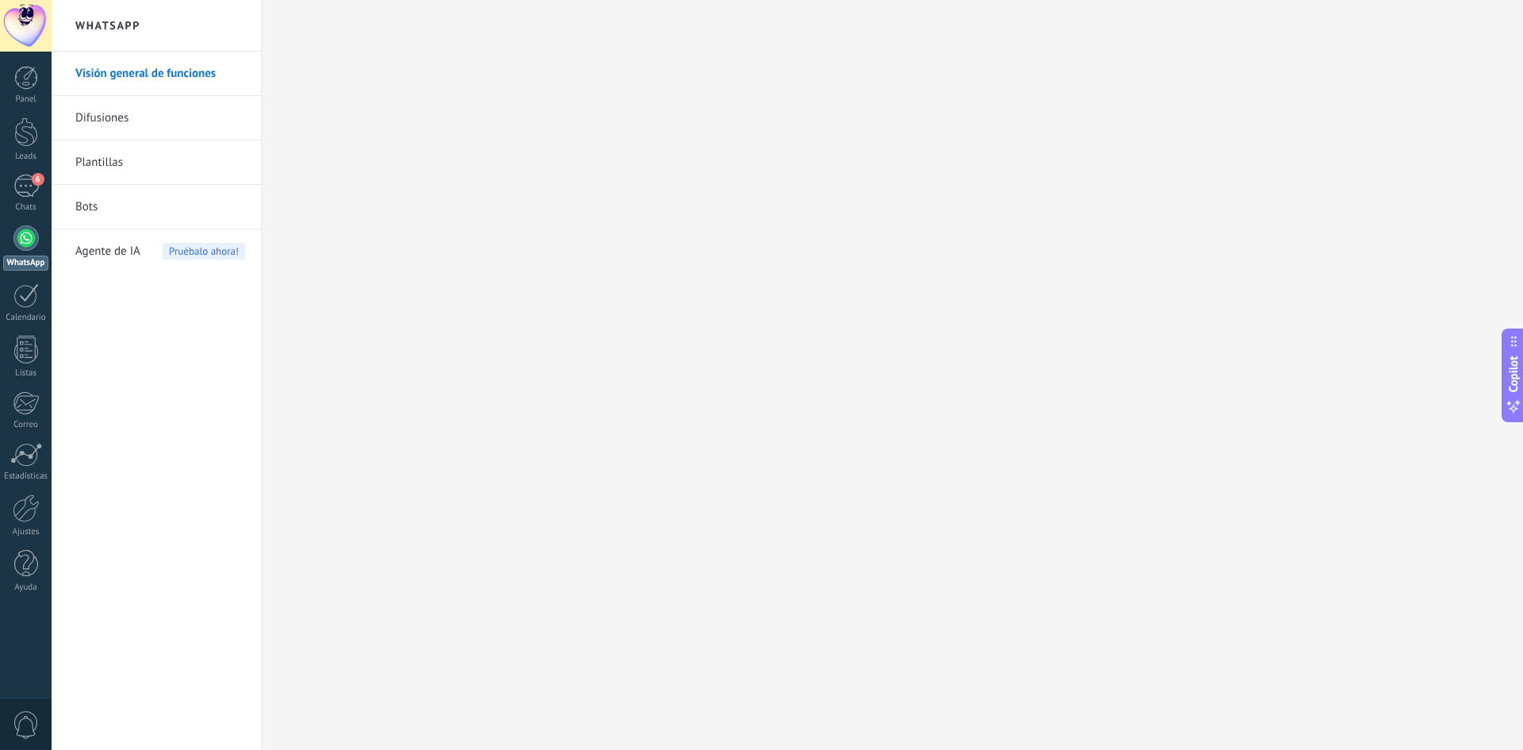
click at [29, 232] on div at bounding box center [25, 237] width 25 height 25
click at [20, 17] on div at bounding box center [26, 26] width 52 height 52
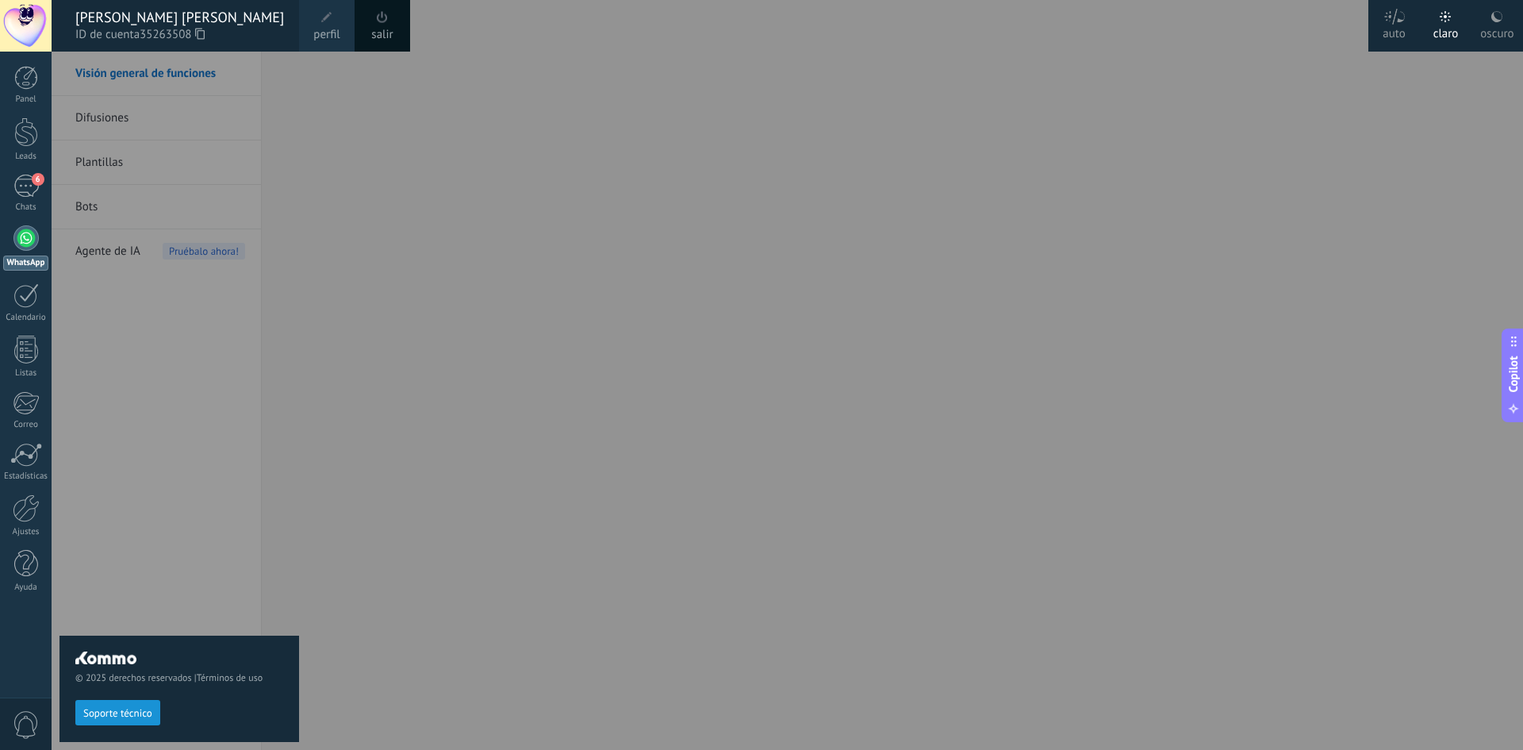
click at [113, 35] on span "ID de cuenta 35263508" at bounding box center [179, 34] width 208 height 17
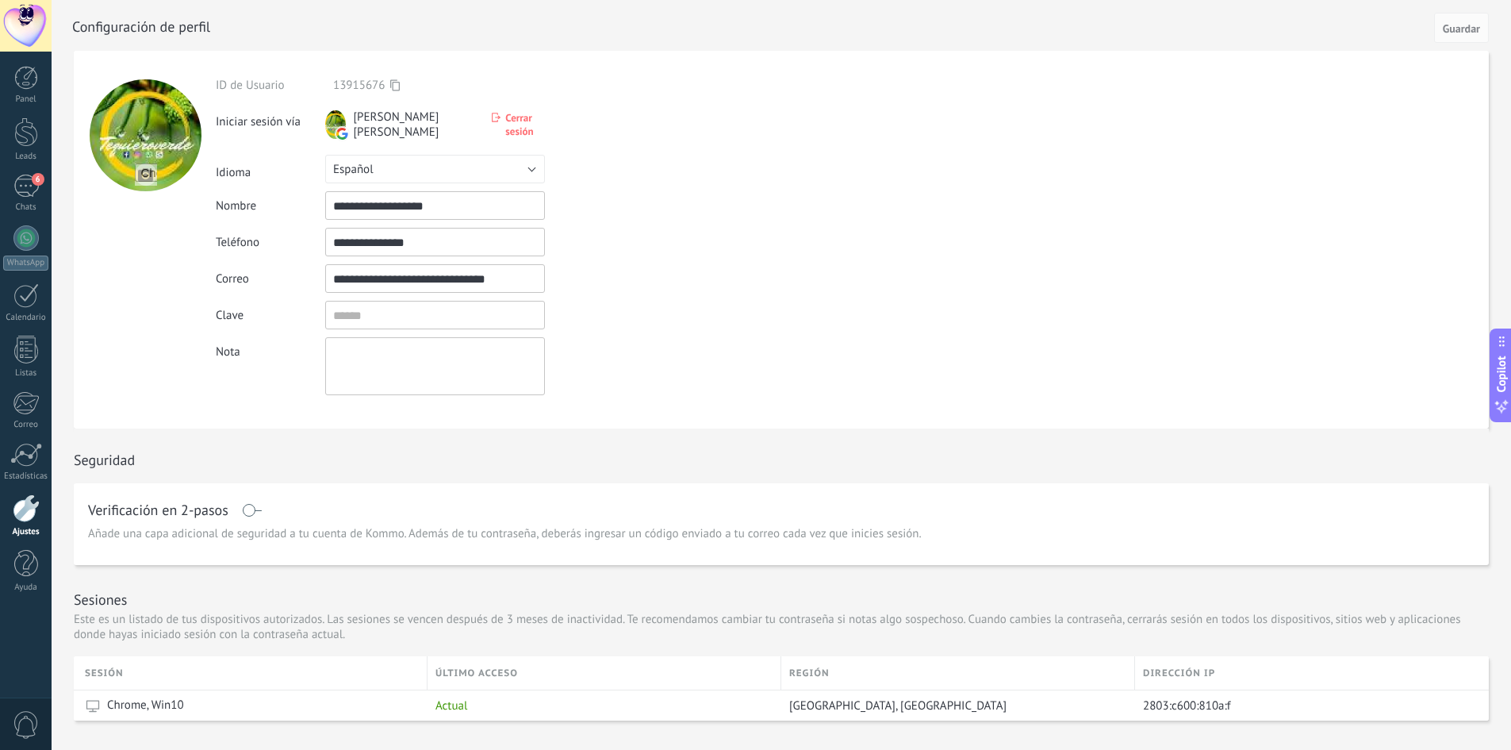
click at [33, 33] on div at bounding box center [26, 26] width 52 height 52
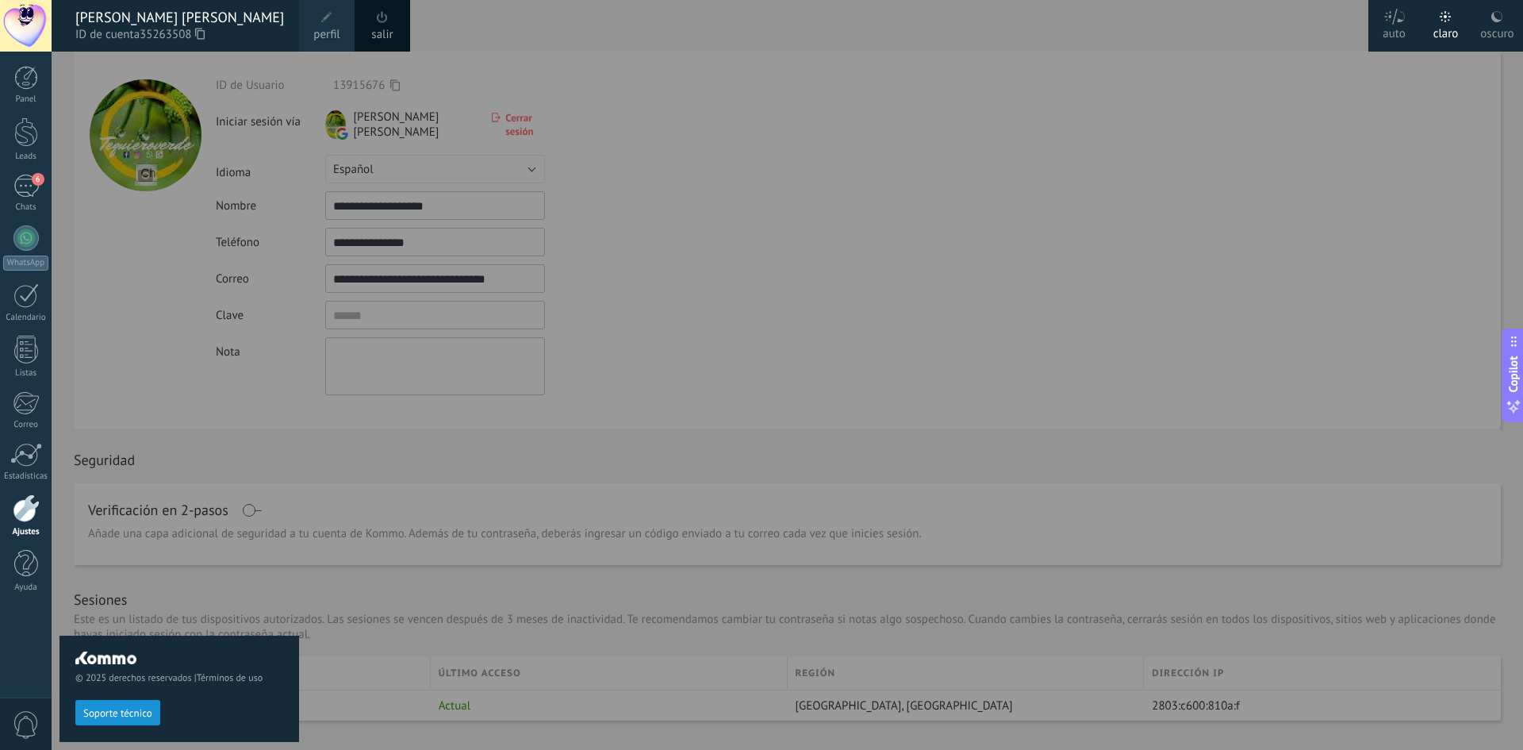
click at [234, 399] on div "© 2025 derechos reservados | Términos de uso Soporte técnico" at bounding box center [179, 401] width 240 height 698
click at [7, 48] on div at bounding box center [26, 26] width 52 height 52
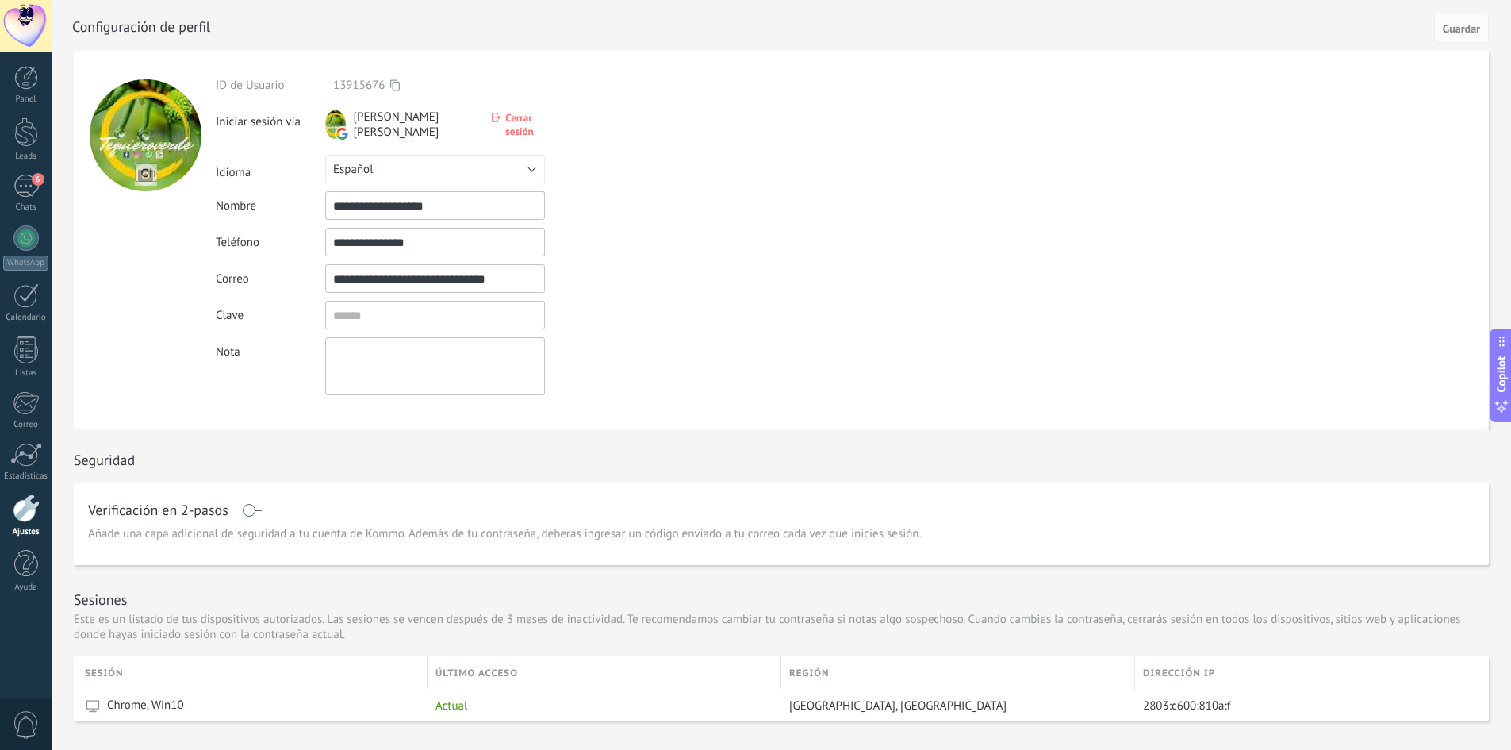
click at [88, 27] on div at bounding box center [798, 25] width 1453 height 51
click at [19, 23] on div at bounding box center [26, 26] width 52 height 52
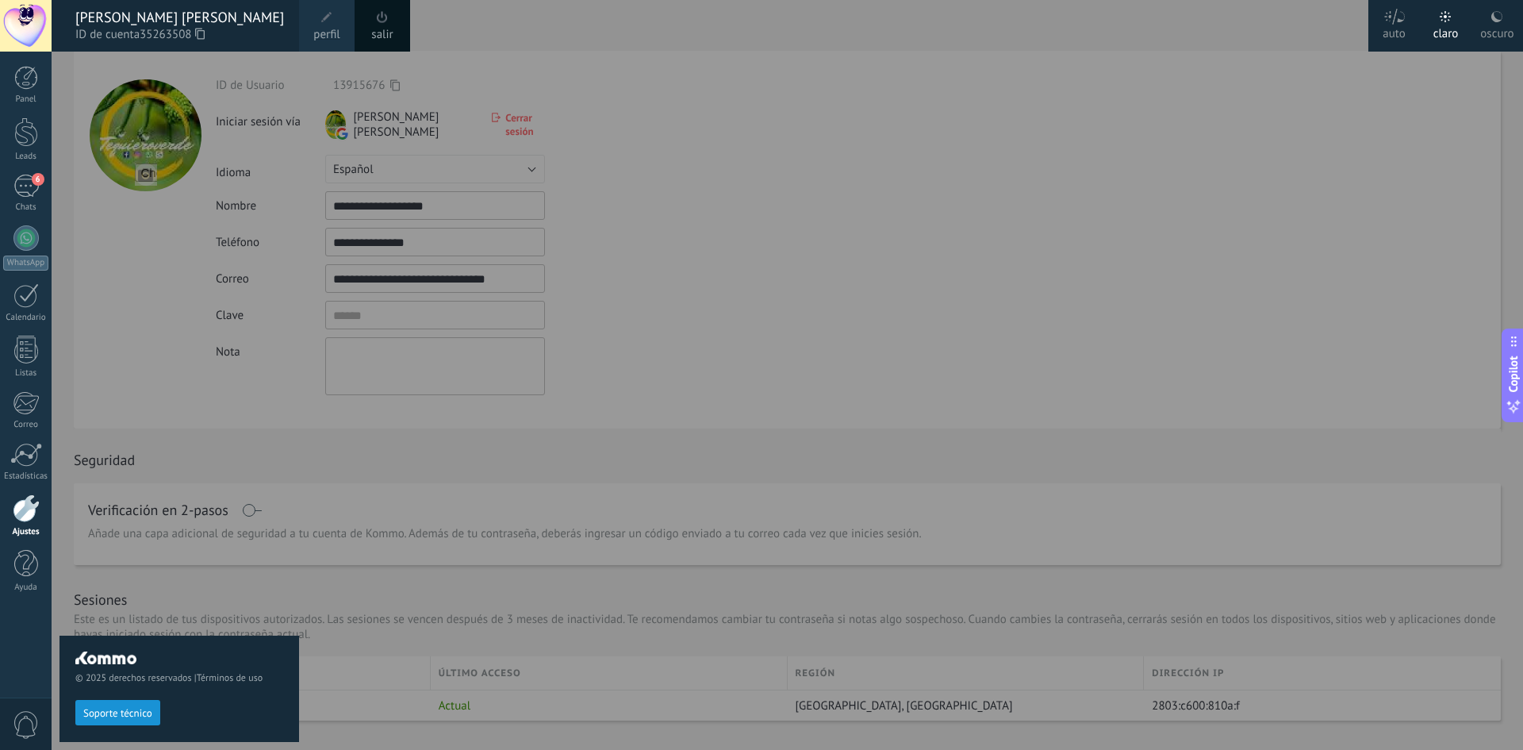
click at [88, 135] on div "© 2025 derechos reservados | Términos de uso Soporte técnico" at bounding box center [179, 401] width 240 height 698
click at [67, 77] on div "© 2025 derechos reservados | Términos de uso Soporte técnico" at bounding box center [179, 401] width 240 height 698
click at [720, 29] on div at bounding box center [813, 375] width 1523 height 750
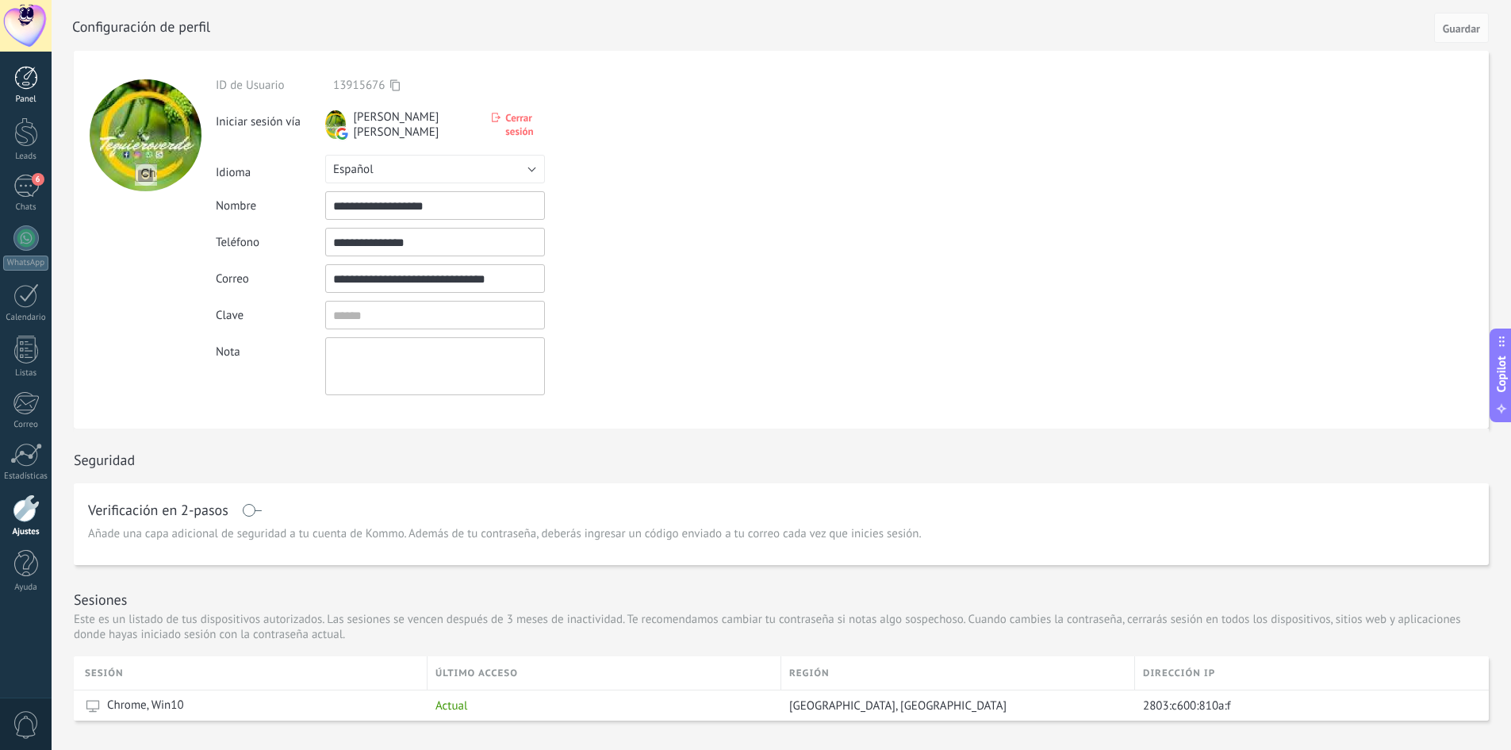
click at [24, 94] on div "Panel" at bounding box center [26, 99] width 46 height 10
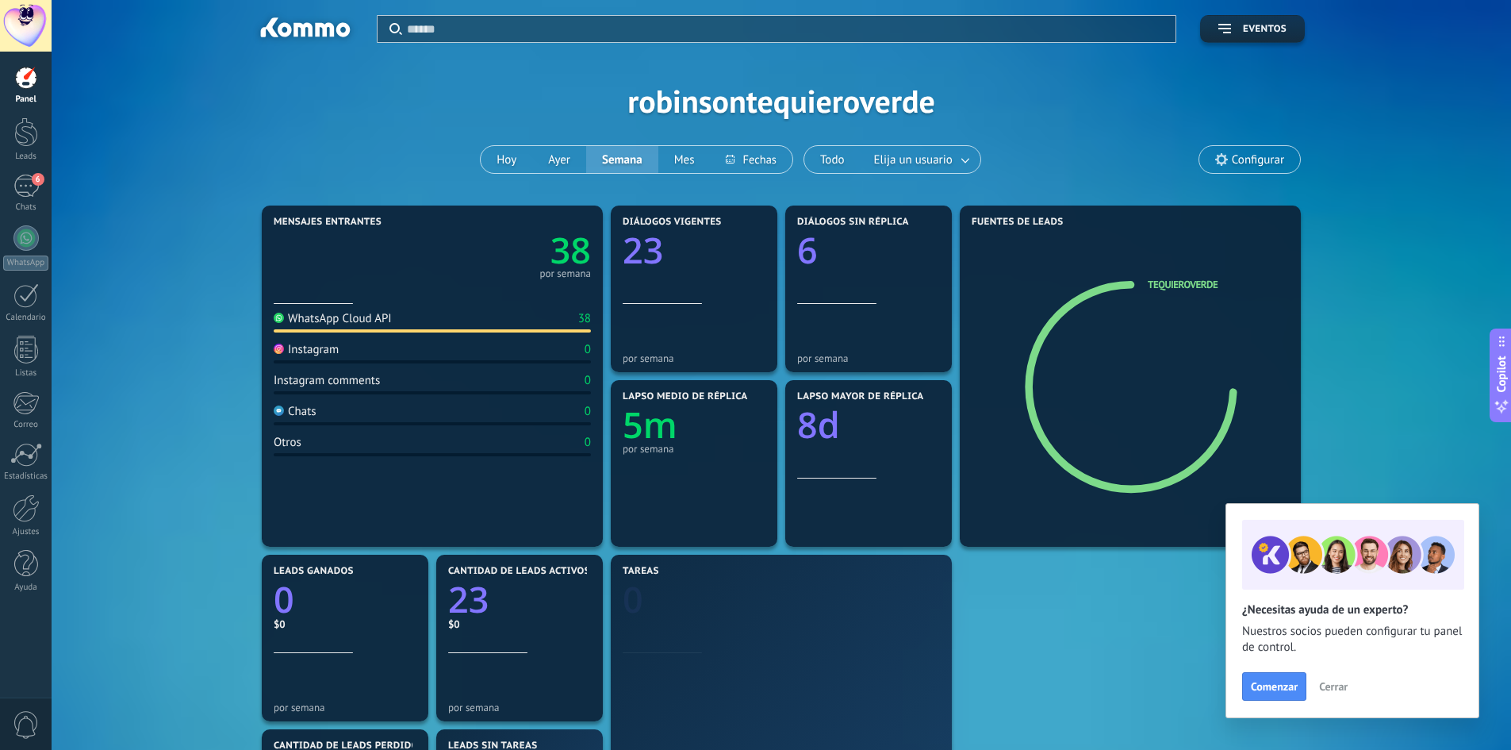
click at [24, 29] on div at bounding box center [26, 26] width 52 height 52
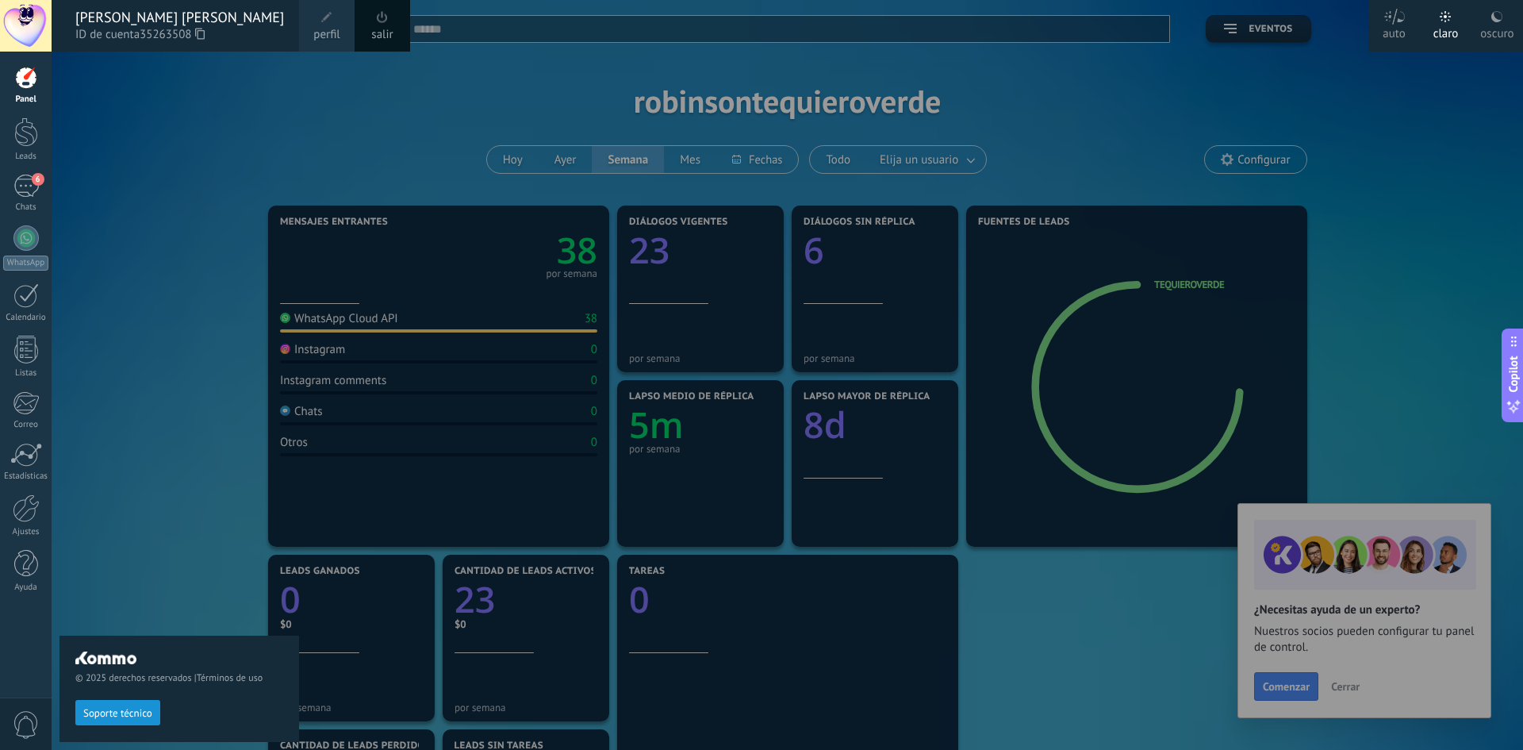
click at [63, 94] on div "© 2025 derechos reservados | Términos de uso Soporte técnico" at bounding box center [179, 401] width 240 height 698
